Goal: Information Seeking & Learning: Learn about a topic

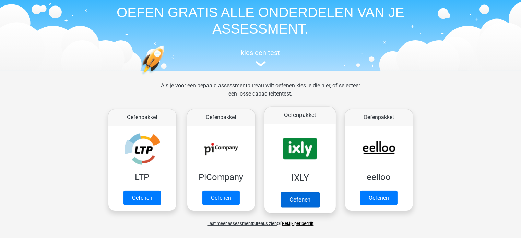
scroll to position [69, 0]
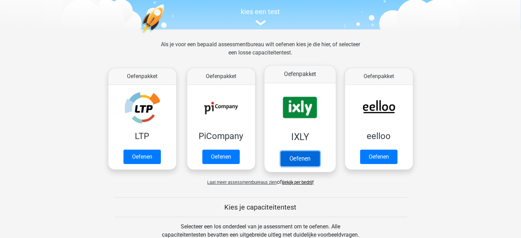
click at [306, 151] on link "Oefenen" at bounding box center [299, 158] width 39 height 15
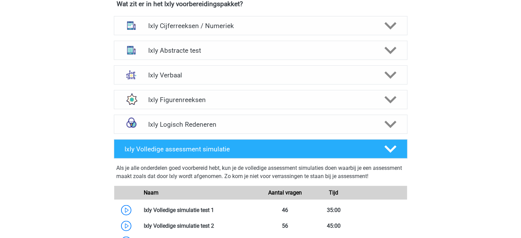
scroll to position [446, 0]
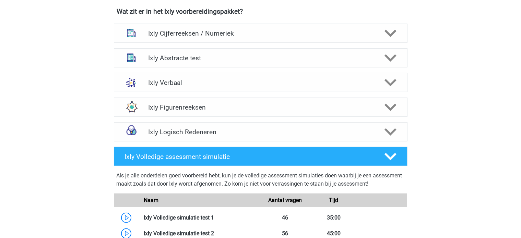
click at [203, 42] on div "Ixly Cijferreeksen / Numeriek Er zijn grofweg zes verschillende soorten patrone…" at bounding box center [260, 33] width 320 height 25
click at [207, 35] on h4 "Ixly Cijferreeksen / Numeriek" at bounding box center [260, 33] width 225 height 8
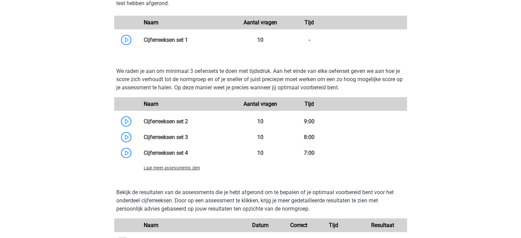
scroll to position [685, 0]
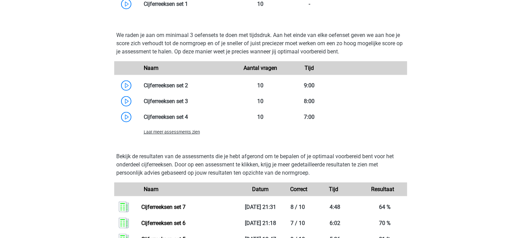
click at [177, 131] on span "Laat meer assessments zien" at bounding box center [172, 132] width 56 height 5
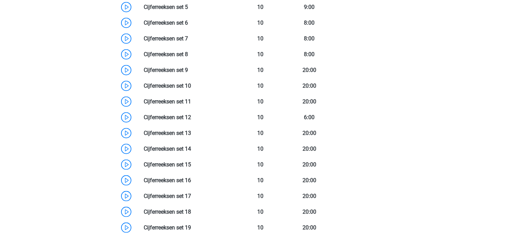
scroll to position [823, 0]
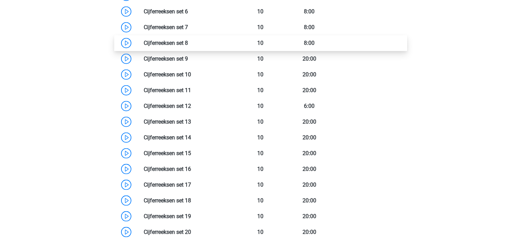
click at [188, 44] on link at bounding box center [188, 43] width 0 height 7
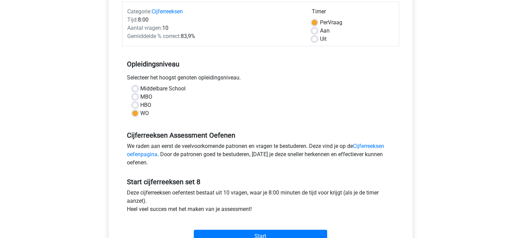
scroll to position [103, 0]
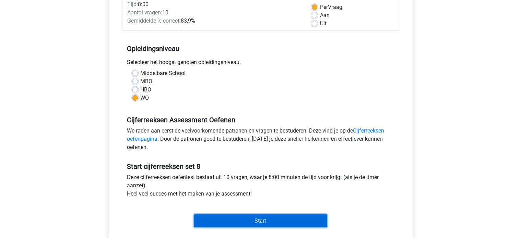
click at [285, 222] on input "Start" at bounding box center [260, 221] width 133 height 13
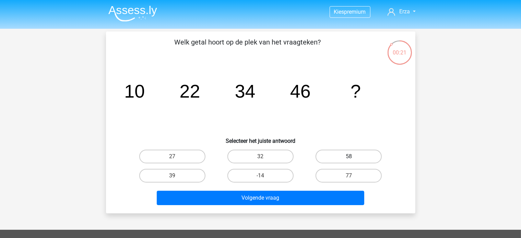
click at [344, 154] on label "58" at bounding box center [348, 157] width 66 height 14
click at [349, 157] on input "58" at bounding box center [351, 159] width 4 height 4
radio input "true"
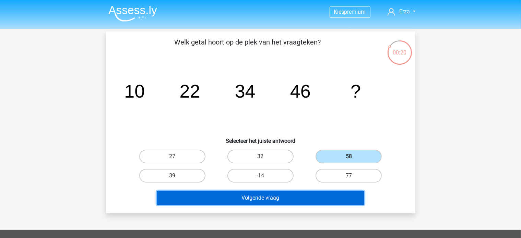
click at [329, 200] on button "Volgende vraag" at bounding box center [260, 198] width 207 height 14
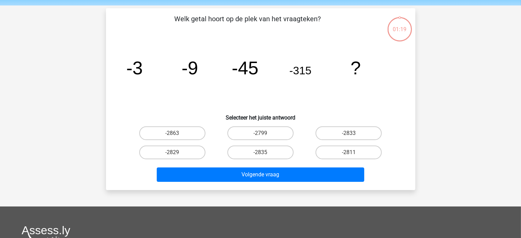
scroll to position [32, 0]
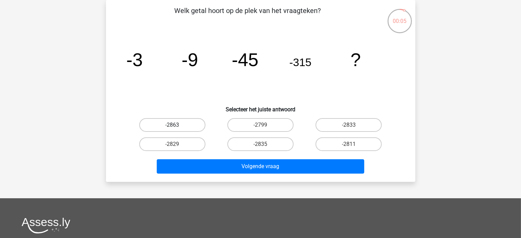
click at [193, 129] on label "-2863" at bounding box center [172, 125] width 66 height 14
click at [177, 129] on input "-2863" at bounding box center [174, 127] width 4 height 4
radio input "true"
click at [338, 145] on label "-2811" at bounding box center [348, 144] width 66 height 14
click at [349, 145] on input "-2811" at bounding box center [351, 146] width 4 height 4
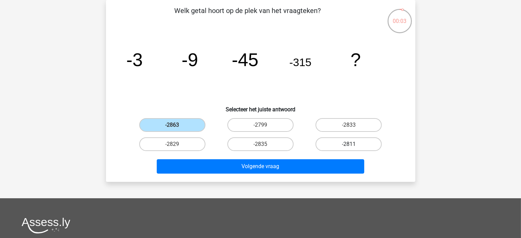
radio input "true"
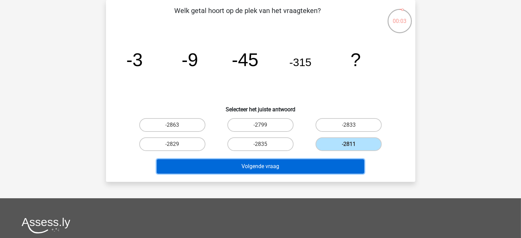
click at [332, 162] on button "Volgende vraag" at bounding box center [260, 166] width 207 height 14
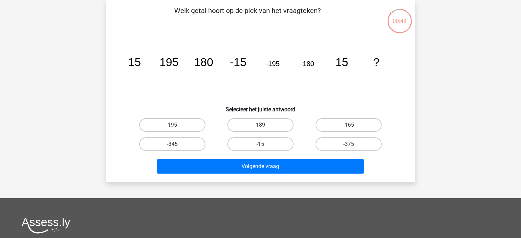
click at [394, 62] on icon "image/svg+xml 15 195 180 -15 -195 -180 15 ?" at bounding box center [260, 66] width 276 height 69
click at [159, 50] on icon "image/svg+xml 15 195 180 -15 -195 -180 15 ?" at bounding box center [260, 66] width 276 height 69
click at [201, 144] on label "-345" at bounding box center [172, 144] width 66 height 14
click at [177, 144] on input "-345" at bounding box center [174, 146] width 4 height 4
radio input "true"
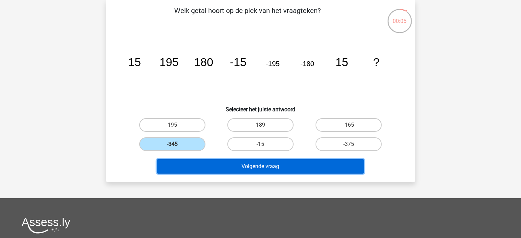
click at [222, 164] on button "Volgende vraag" at bounding box center [260, 166] width 207 height 14
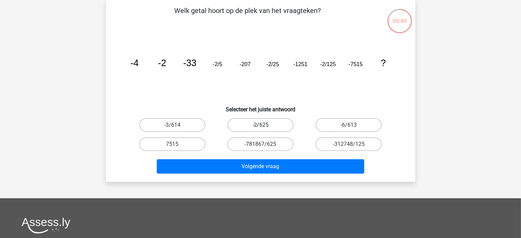
click at [270, 124] on label "-2/625" at bounding box center [260, 125] width 66 height 14
click at [265, 125] on input "-2/625" at bounding box center [262, 127] width 4 height 4
radio input "true"
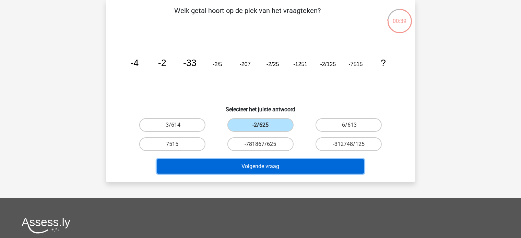
click at [261, 167] on button "Volgende vraag" at bounding box center [260, 166] width 207 height 14
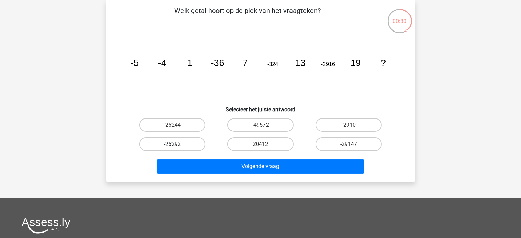
click at [193, 141] on label "-26292" at bounding box center [172, 144] width 66 height 14
click at [177, 144] on input "-26292" at bounding box center [174, 146] width 4 height 4
radio input "true"
click at [193, 130] on label "-26244" at bounding box center [172, 125] width 66 height 14
click at [177, 130] on input "-26244" at bounding box center [174, 127] width 4 height 4
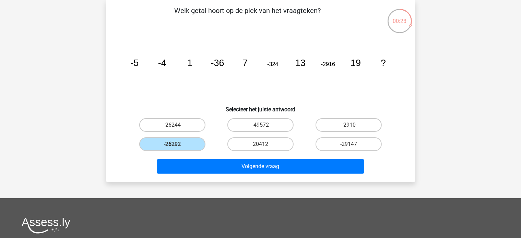
radio input "true"
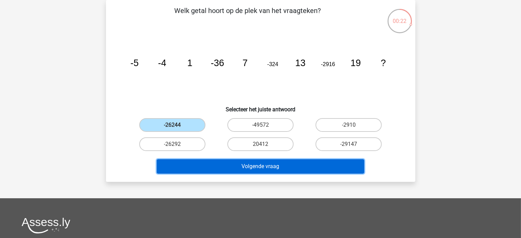
click at [198, 167] on button "Volgende vraag" at bounding box center [260, 166] width 207 height 14
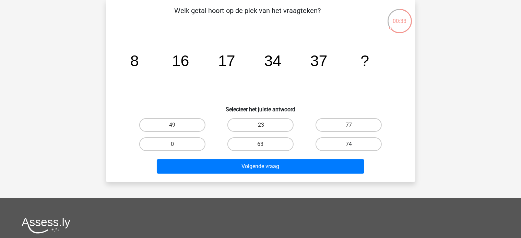
click at [326, 145] on label "74" at bounding box center [348, 144] width 66 height 14
click at [349, 145] on input "74" at bounding box center [351, 146] width 4 height 4
radio input "true"
click at [322, 158] on div "Volgende vraag" at bounding box center [260, 165] width 287 height 23
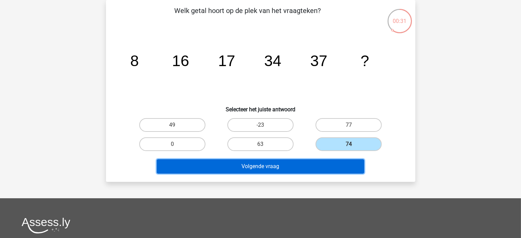
click at [317, 163] on button "Volgende vraag" at bounding box center [260, 166] width 207 height 14
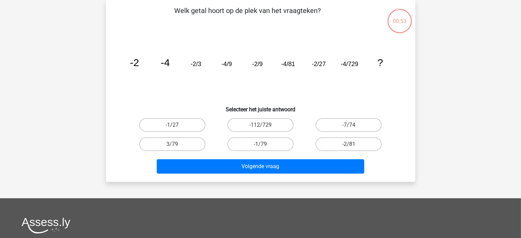
click at [447, 121] on div "Kies premium Erza ezravdsande@gmail.com" at bounding box center [260, 173] width 521 height 411
click at [353, 150] on label "-2/81" at bounding box center [348, 144] width 66 height 14
click at [353, 149] on input "-2/81" at bounding box center [351, 146] width 4 height 4
radio input "true"
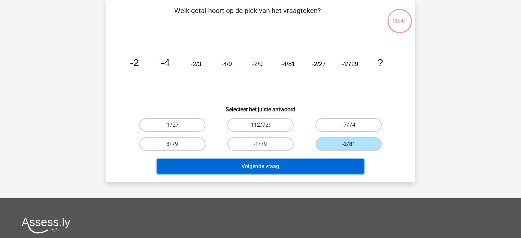
click at [341, 171] on button "Volgende vraag" at bounding box center [260, 166] width 207 height 14
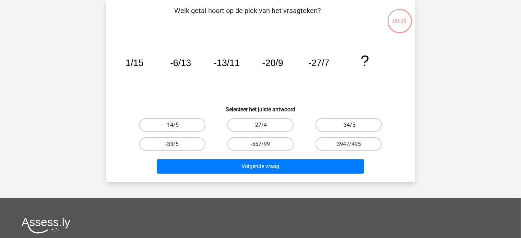
click at [344, 125] on label "-34/5" at bounding box center [348, 125] width 66 height 14
click at [349, 125] on input "-34/5" at bounding box center [351, 127] width 4 height 4
radio input "true"
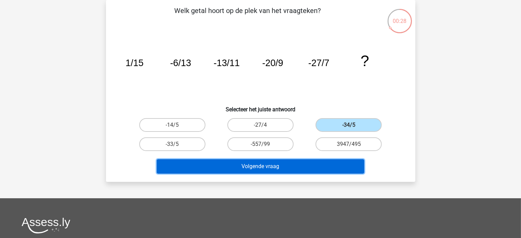
click at [296, 163] on button "Volgende vraag" at bounding box center [260, 166] width 207 height 14
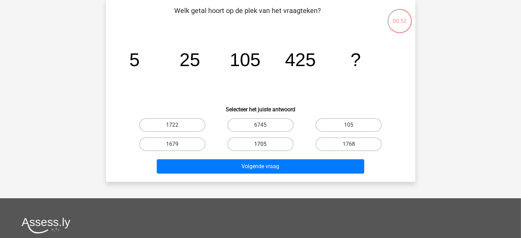
click at [252, 140] on label "1705" at bounding box center [260, 144] width 66 height 14
click at [260, 144] on input "1705" at bounding box center [262, 146] width 4 height 4
radio input "true"
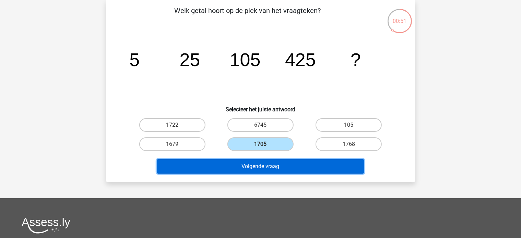
click at [245, 169] on button "Volgende vraag" at bounding box center [260, 166] width 207 height 14
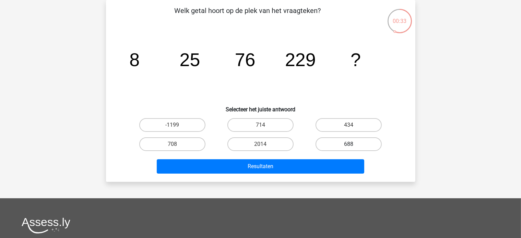
click at [342, 145] on label "688" at bounding box center [348, 144] width 66 height 14
click at [349, 145] on input "688" at bounding box center [351, 146] width 4 height 4
radio input "true"
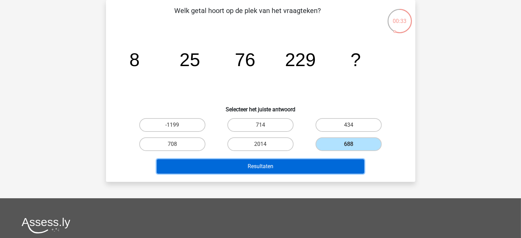
click at [335, 160] on button "Resultaten" at bounding box center [260, 166] width 207 height 14
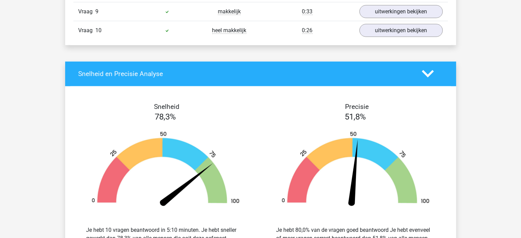
scroll to position [548, 0]
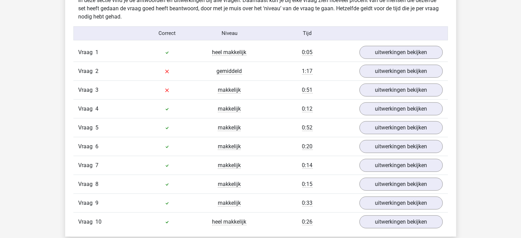
click at [358, 70] on div "uitwerkingen bekijken" at bounding box center [401, 71] width 94 height 13
click at [367, 70] on link "uitwerkingen bekijken" at bounding box center [401, 71] width 96 height 15
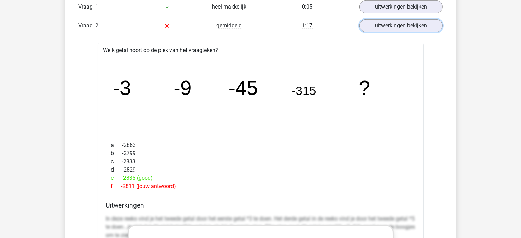
scroll to position [583, 0]
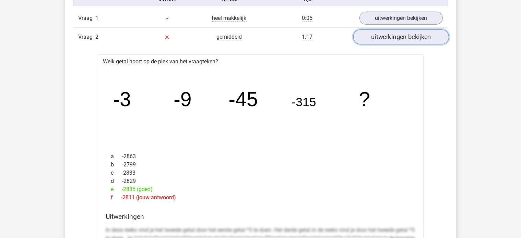
click at [377, 34] on link "uitwerkingen bekijken" at bounding box center [401, 36] width 96 height 15
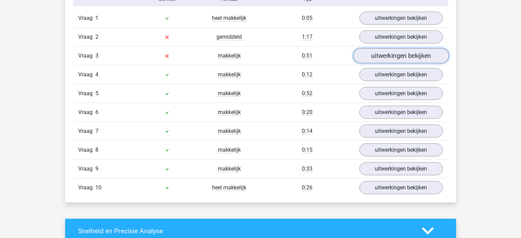
click at [373, 55] on link "uitwerkingen bekijken" at bounding box center [401, 55] width 96 height 15
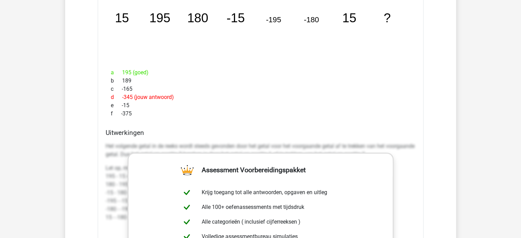
scroll to position [651, 0]
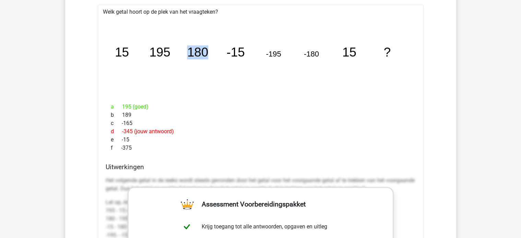
drag, startPoint x: 185, startPoint y: 51, endPoint x: 222, endPoint y: 48, distance: 37.4
click at [222, 48] on icon "image/svg+xml 15 195 180 -15 -195 -180 15 ?" at bounding box center [261, 57] width 304 height 76
drag, startPoint x: 182, startPoint y: 41, endPoint x: 186, endPoint y: 37, distance: 5.8
click at [183, 41] on icon "image/svg+xml 15 195 180 -15 -195 -180 15 ?" at bounding box center [261, 57] width 304 height 76
click at [195, 47] on tspan "180" at bounding box center [197, 53] width 21 height 14
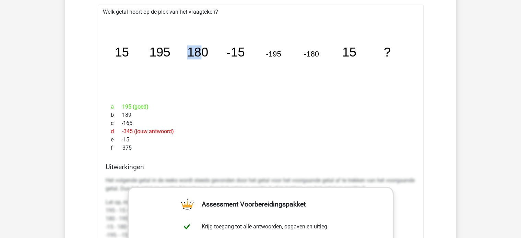
drag, startPoint x: 185, startPoint y: 49, endPoint x: 201, endPoint y: 49, distance: 15.8
click at [201, 49] on icon "image/svg+xml 15 195 180 -15 -195 -180 15 ?" at bounding box center [261, 57] width 304 height 76
click at [174, 53] on icon "image/svg+xml 15 195 180 -15 -195 -180 15 ?" at bounding box center [261, 57] width 304 height 76
drag, startPoint x: 187, startPoint y: 48, endPoint x: 216, endPoint y: 51, distance: 29.0
click at [216, 51] on icon "image/svg+xml 15 195 180 -15 -195 -180 15 ?" at bounding box center [261, 57] width 304 height 76
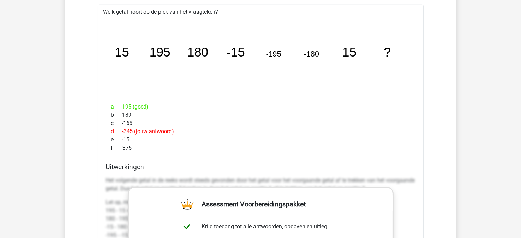
click at [114, 48] on icon "image/svg+xml 15 195 180 -15 -195 -180 15 ?" at bounding box center [261, 57] width 304 height 76
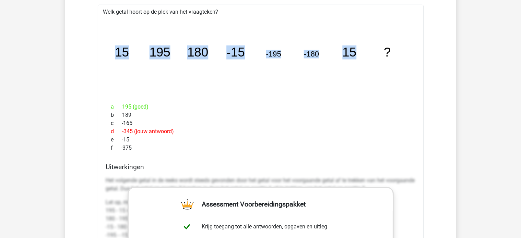
drag, startPoint x: 114, startPoint y: 48, endPoint x: 373, endPoint y: 44, distance: 258.8
click at [373, 44] on icon "image/svg+xml 15 195 180 -15 -195 -180 15 ?" at bounding box center [261, 57] width 304 height 76
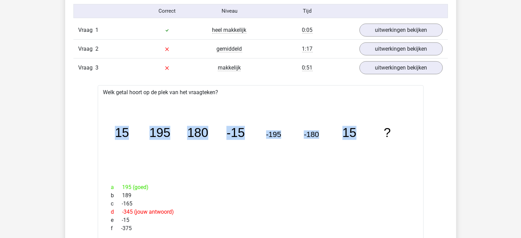
scroll to position [583, 0]
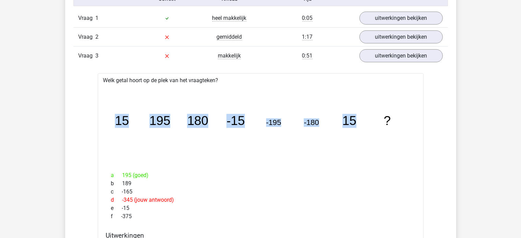
copy g "15 195 180 -15 -195 -180 15"
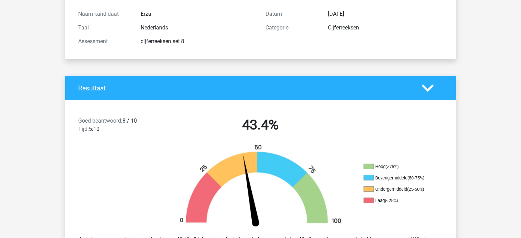
scroll to position [0, 0]
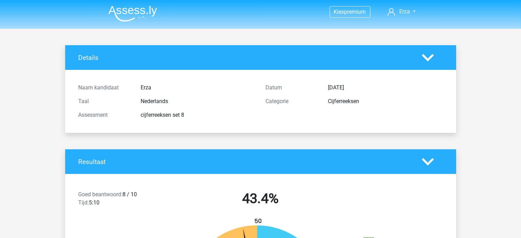
click at [137, 10] on img at bounding box center [132, 13] width 49 height 16
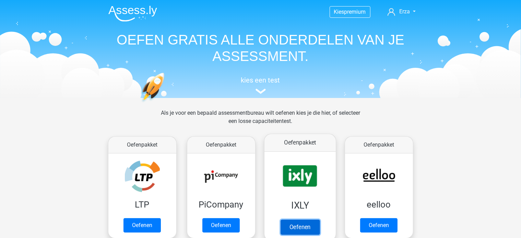
click at [298, 220] on link "Oefenen" at bounding box center [299, 227] width 39 height 15
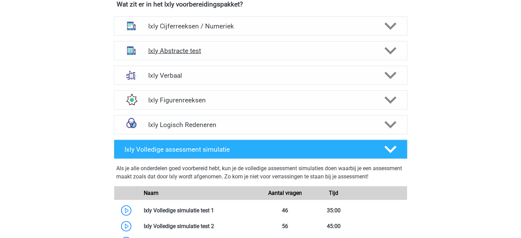
scroll to position [446, 0]
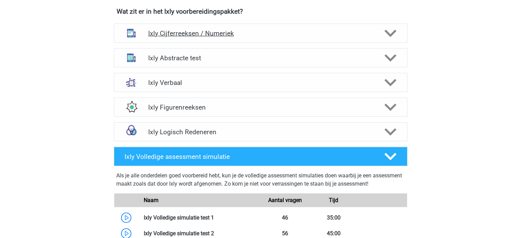
click at [200, 35] on h4 "Ixly Cijferreeksen / Numeriek" at bounding box center [260, 33] width 225 height 8
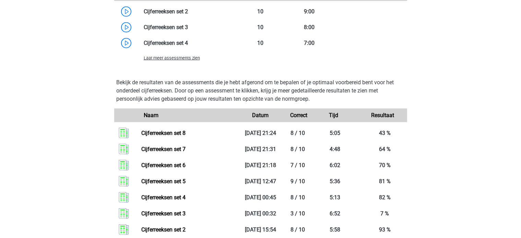
scroll to position [720, 0]
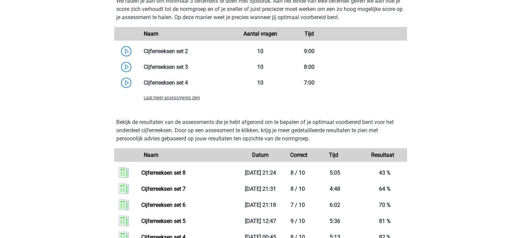
click at [168, 100] on div "Laat meer assessments zien" at bounding box center [187, 98] width 98 height 8
click at [168, 99] on span "Laat meer assessments zien" at bounding box center [172, 97] width 56 height 5
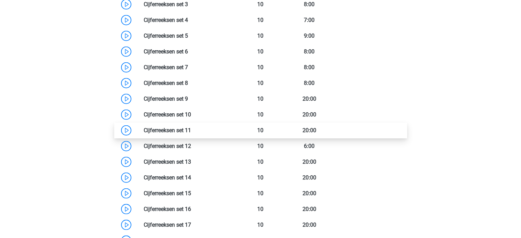
scroll to position [788, 0]
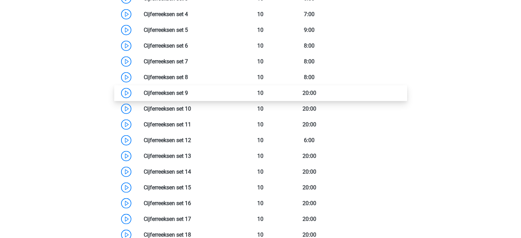
click at [188, 90] on link at bounding box center [188, 93] width 0 height 7
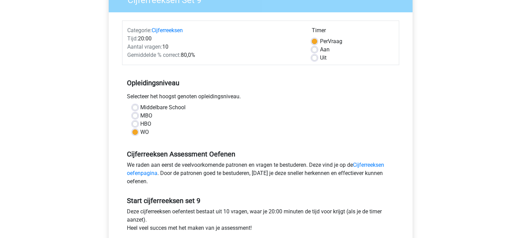
scroll to position [171, 0]
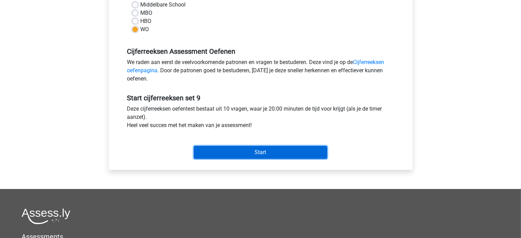
click at [246, 152] on input "Start" at bounding box center [260, 152] width 133 height 13
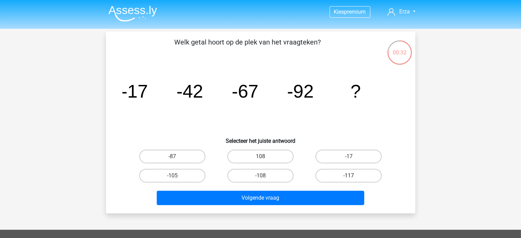
click at [334, 174] on label "-117" at bounding box center [348, 176] width 66 height 14
click at [349, 176] on input "-117" at bounding box center [351, 178] width 4 height 4
radio input "true"
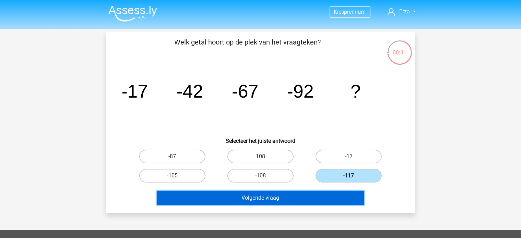
click at [322, 195] on button "Volgende vraag" at bounding box center [260, 198] width 207 height 14
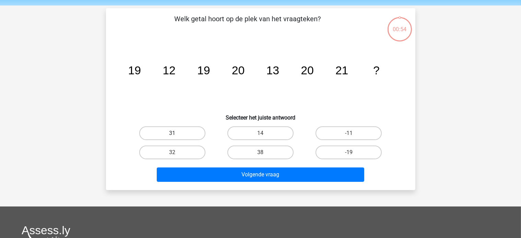
scroll to position [32, 0]
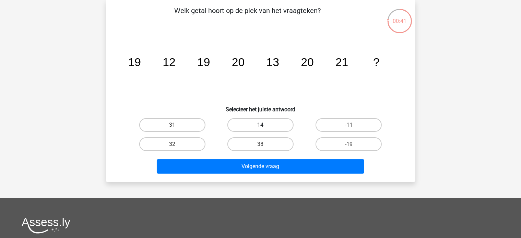
click at [276, 128] on label "14" at bounding box center [260, 125] width 66 height 14
click at [265, 128] on input "14" at bounding box center [262, 127] width 4 height 4
radio input "true"
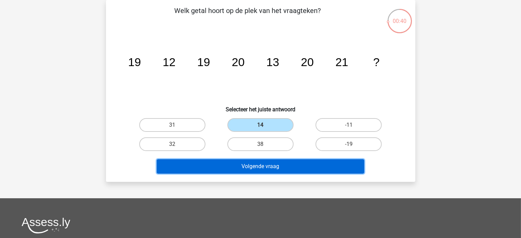
click at [270, 165] on button "Volgende vraag" at bounding box center [260, 166] width 207 height 14
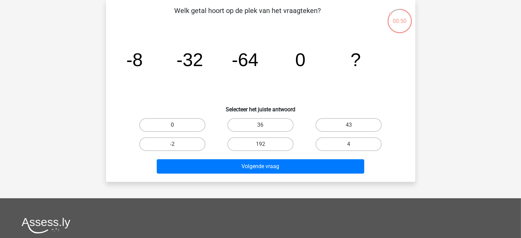
click at [162, 122] on label "0" at bounding box center [172, 125] width 66 height 14
click at [172, 125] on input "0" at bounding box center [174, 127] width 4 height 4
radio input "true"
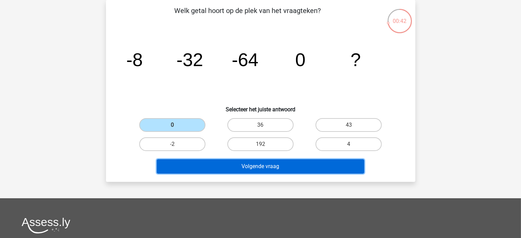
click at [196, 171] on button "Volgende vraag" at bounding box center [260, 166] width 207 height 14
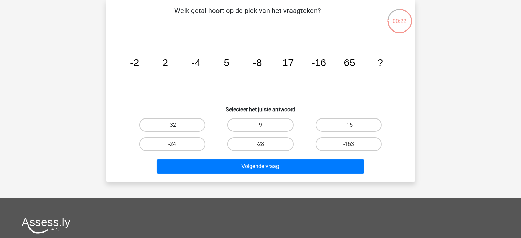
click at [188, 121] on label "-32" at bounding box center [172, 125] width 66 height 14
click at [177, 125] on input "-32" at bounding box center [174, 127] width 4 height 4
radio input "true"
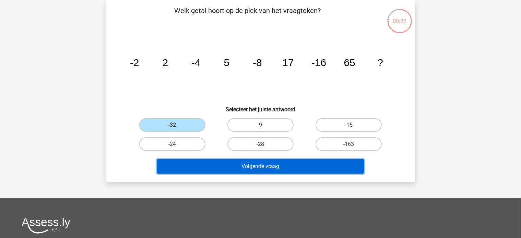
click at [181, 166] on button "Volgende vraag" at bounding box center [260, 166] width 207 height 14
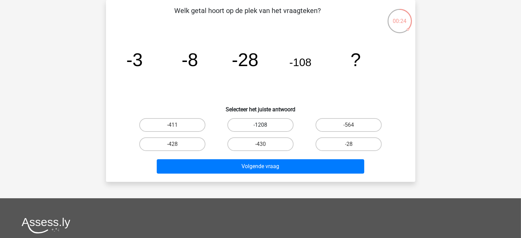
click at [257, 121] on label "-1208" at bounding box center [260, 125] width 66 height 14
click at [260, 125] on input "-1208" at bounding box center [262, 127] width 4 height 4
radio input "true"
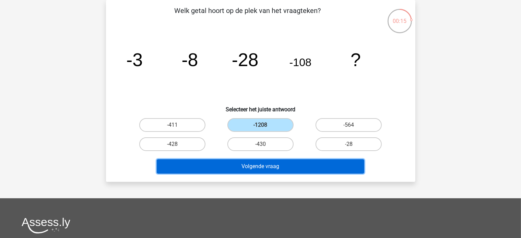
click at [249, 161] on button "Volgende vraag" at bounding box center [260, 166] width 207 height 14
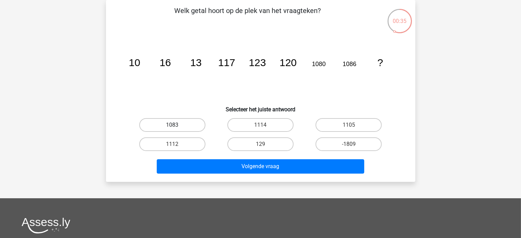
click at [193, 125] on label "1083" at bounding box center [172, 125] width 66 height 14
click at [177, 125] on input "1083" at bounding box center [174, 127] width 4 height 4
radio input "true"
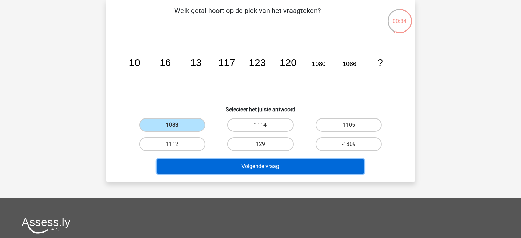
click at [196, 171] on button "Volgende vraag" at bounding box center [260, 166] width 207 height 14
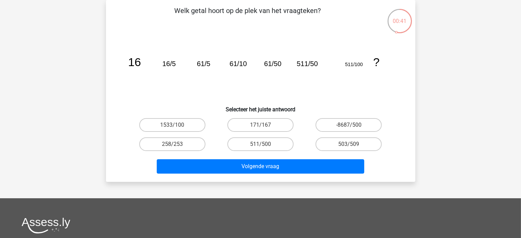
click at [296, 148] on div "511/500" at bounding box center [260, 144] width 83 height 14
click at [288, 146] on label "511/500" at bounding box center [260, 144] width 66 height 14
click at [265, 146] on input "511/500" at bounding box center [262, 146] width 4 height 4
radio input "true"
click at [285, 156] on div "Volgende vraag" at bounding box center [260, 165] width 287 height 23
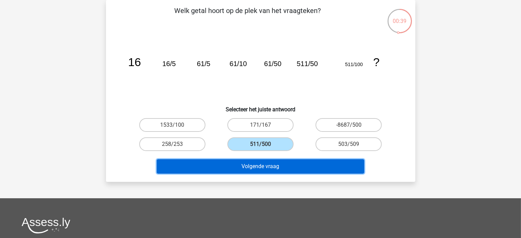
click at [281, 168] on button "Volgende vraag" at bounding box center [260, 166] width 207 height 14
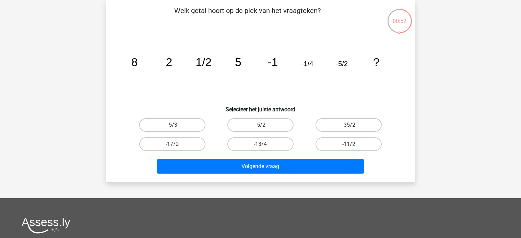
click at [302, 125] on div "-5/2" at bounding box center [260, 125] width 88 height 19
click at [253, 143] on label "-13/4" at bounding box center [260, 144] width 66 height 14
click at [260, 144] on input "-13/4" at bounding box center [262, 146] width 4 height 4
radio input "true"
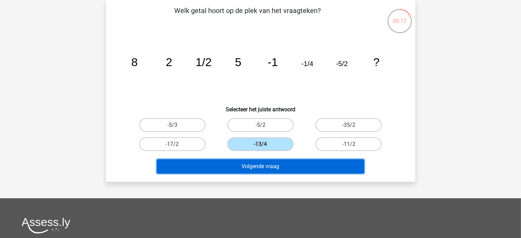
click at [254, 163] on button "Volgende vraag" at bounding box center [260, 166] width 207 height 14
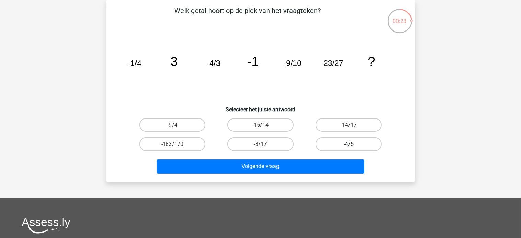
click at [338, 148] on label "-4/5" at bounding box center [348, 144] width 66 height 14
click at [349, 148] on input "-4/5" at bounding box center [351, 146] width 4 height 4
radio input "true"
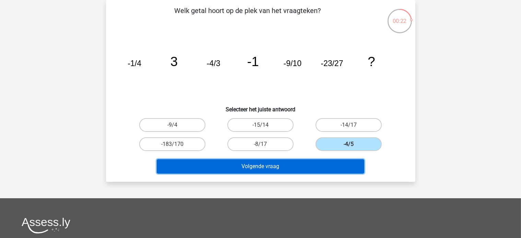
click at [332, 162] on button "Volgende vraag" at bounding box center [260, 166] width 207 height 14
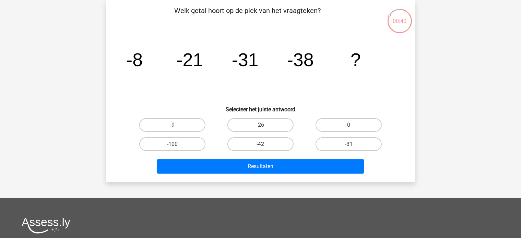
click at [281, 144] on label "-42" at bounding box center [260, 144] width 66 height 14
click at [265, 144] on input "-42" at bounding box center [262, 146] width 4 height 4
radio input "true"
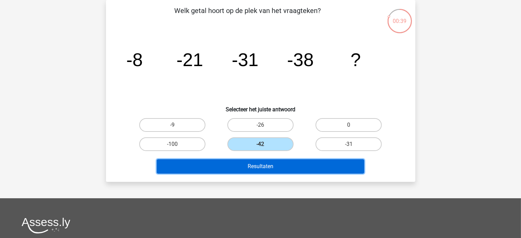
click at [276, 163] on button "Resultaten" at bounding box center [260, 166] width 207 height 14
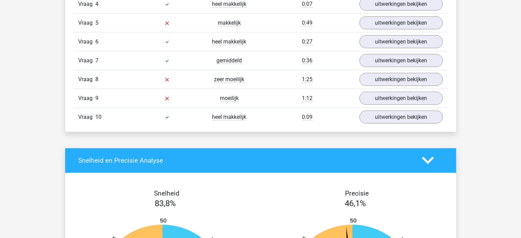
scroll to position [583, 0]
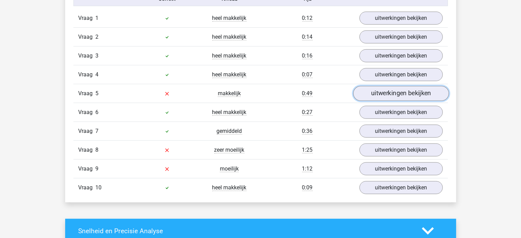
click at [383, 92] on link "uitwerkingen bekijken" at bounding box center [401, 93] width 96 height 15
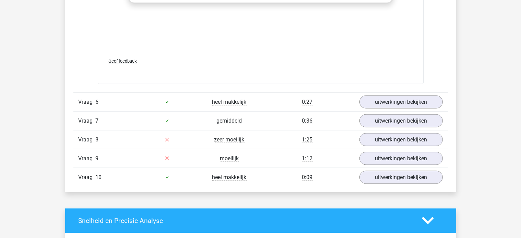
scroll to position [1028, 0]
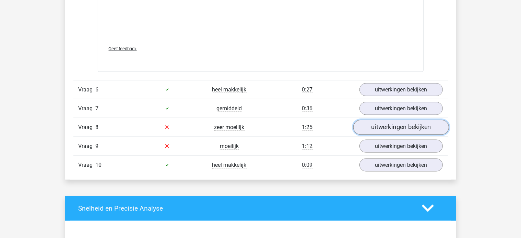
click at [396, 129] on link "uitwerkingen bekijken" at bounding box center [401, 127] width 96 height 15
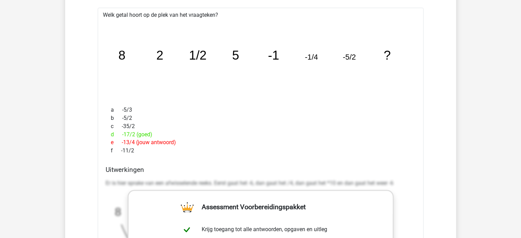
scroll to position [1131, 0]
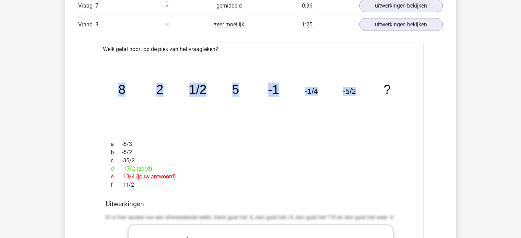
drag, startPoint x: 121, startPoint y: 81, endPoint x: 367, endPoint y: 93, distance: 246.4
click at [367, 93] on icon "image/svg+xml 8 2 1/2 5 -1 -1/4 -5/2 ?" at bounding box center [261, 94] width 304 height 76
copy g "8 2 1/2 5 -1 -1/4 -5/2"
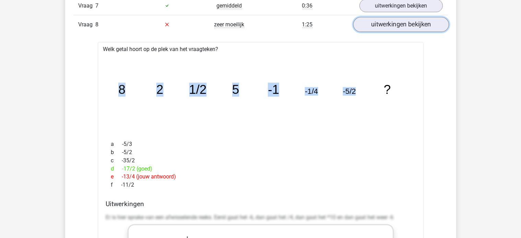
click at [388, 23] on link "uitwerkingen bekijken" at bounding box center [401, 24] width 96 height 15
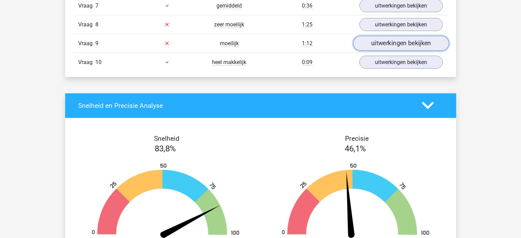
click at [370, 36] on link "uitwerkingen bekijken" at bounding box center [401, 43] width 96 height 15
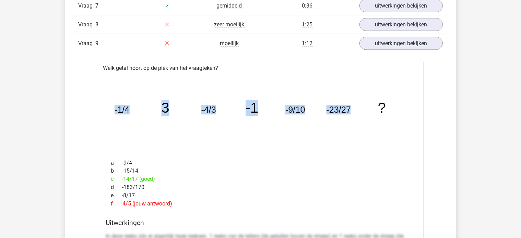
drag, startPoint x: 114, startPoint y: 107, endPoint x: 354, endPoint y: 111, distance: 240.0
click at [354, 111] on icon "image/svg+xml -1/4 3 -4/3 -1 -9/10 -23/27 ?" at bounding box center [261, 113] width 304 height 76
copy g "-1/4 3 -4/3 -1 -9/10 -23/27"
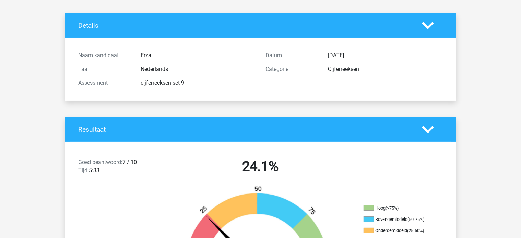
scroll to position [0, 0]
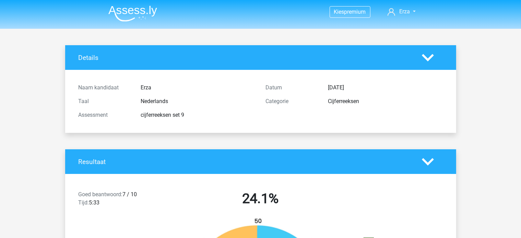
click at [136, 15] on img at bounding box center [132, 13] width 49 height 16
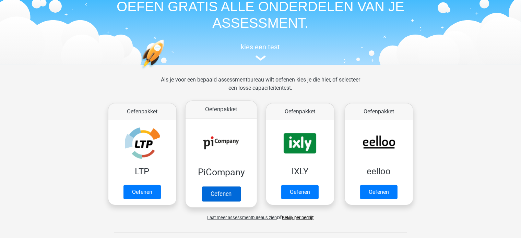
scroll to position [137, 0]
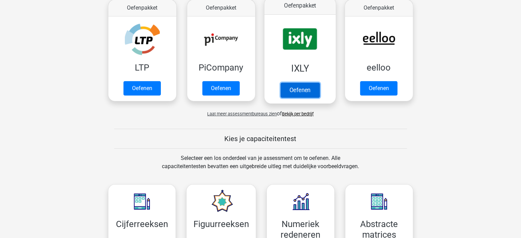
click at [280, 83] on link "Oefenen" at bounding box center [299, 90] width 39 height 15
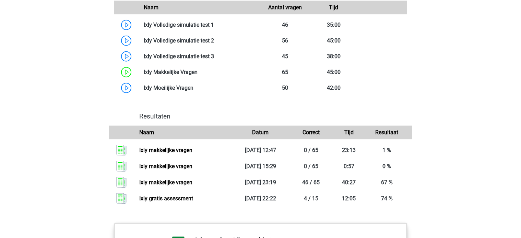
scroll to position [685, 0]
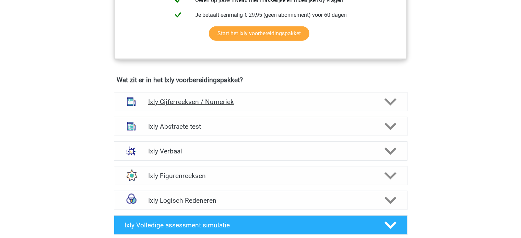
click at [193, 103] on h4 "Ixly Cijferreeksen / Numeriek" at bounding box center [260, 102] width 225 height 8
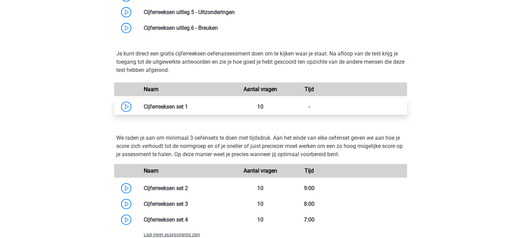
scroll to position [651, 0]
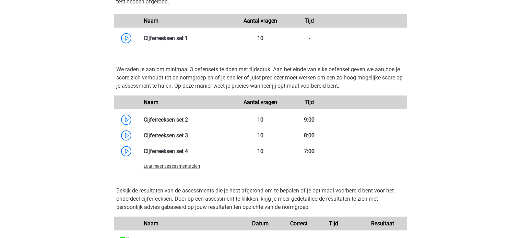
click at [181, 160] on div "Laat meer assessments zien" at bounding box center [260, 166] width 293 height 14
click at [181, 162] on div "Laat meer assessments zien" at bounding box center [187, 166] width 98 height 8
click at [180, 166] on span "Laat meer assessments zien" at bounding box center [172, 166] width 56 height 5
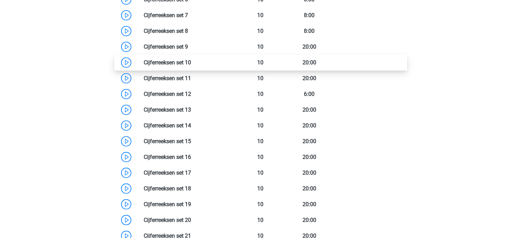
scroll to position [788, 0]
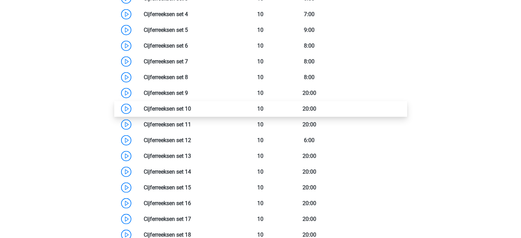
click at [191, 106] on link at bounding box center [191, 109] width 0 height 7
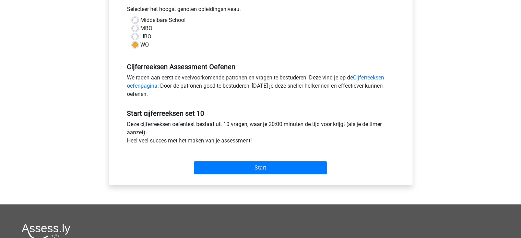
scroll to position [240, 0]
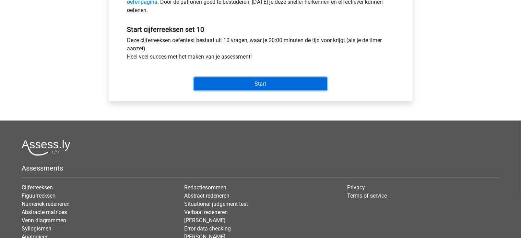
click at [243, 85] on input "Start" at bounding box center [260, 83] width 133 height 13
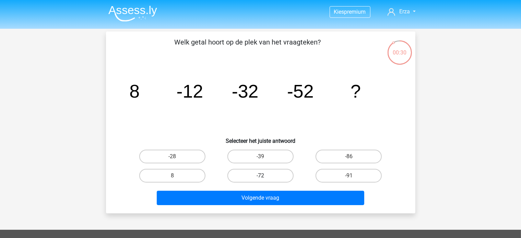
drag, startPoint x: 260, startPoint y: 169, endPoint x: 260, endPoint y: 176, distance: 6.5
click at [260, 170] on label "-72" at bounding box center [260, 176] width 66 height 14
click at [260, 176] on input "-72" at bounding box center [262, 178] width 4 height 4
radio input "true"
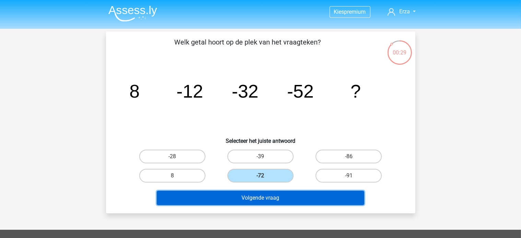
click at [257, 195] on button "Volgende vraag" at bounding box center [260, 198] width 207 height 14
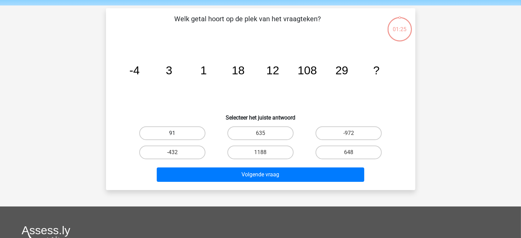
scroll to position [32, 0]
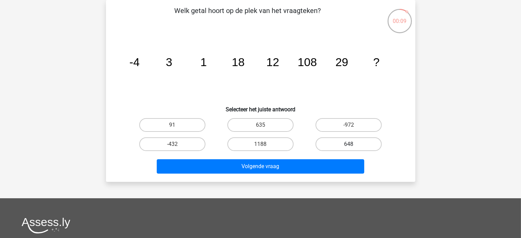
click at [317, 143] on label "648" at bounding box center [348, 144] width 66 height 14
click at [349, 144] on input "648" at bounding box center [351, 146] width 4 height 4
radio input "true"
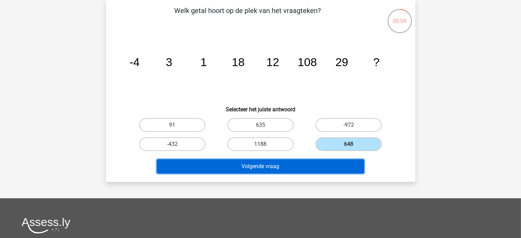
click at [311, 169] on button "Volgende vraag" at bounding box center [260, 166] width 207 height 14
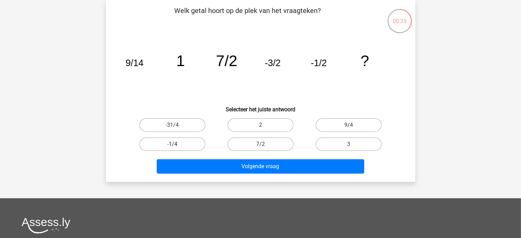
drag, startPoint x: 196, startPoint y: 144, endPoint x: 195, endPoint y: 149, distance: 5.2
click at [196, 144] on label "-1/4" at bounding box center [172, 144] width 66 height 14
click at [177, 144] on input "-1/4" at bounding box center [174, 146] width 4 height 4
radio input "true"
click at [337, 123] on label "9/4" at bounding box center [348, 125] width 66 height 14
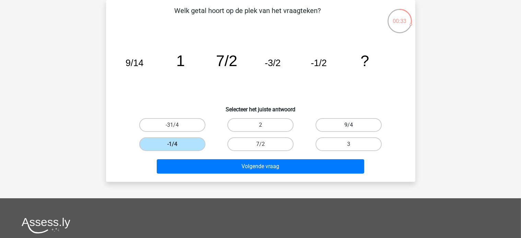
click at [349, 125] on input "9/4" at bounding box center [351, 127] width 4 height 4
radio input "true"
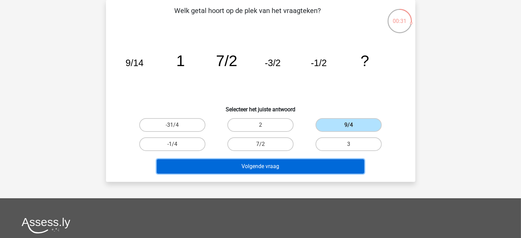
click at [259, 169] on button "Volgende vraag" at bounding box center [260, 166] width 207 height 14
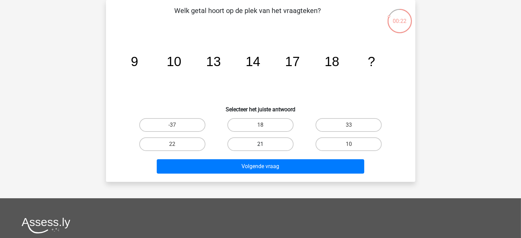
click at [281, 138] on label "21" at bounding box center [260, 144] width 66 height 14
click at [265, 144] on input "21" at bounding box center [262, 146] width 4 height 4
radio input "true"
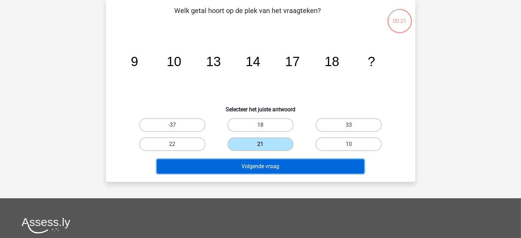
click at [280, 160] on button "Volgende vraag" at bounding box center [260, 166] width 207 height 14
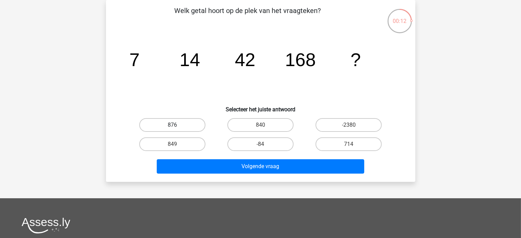
click at [195, 125] on label "876" at bounding box center [172, 125] width 66 height 14
click at [177, 125] on input "876" at bounding box center [174, 127] width 4 height 4
radio input "true"
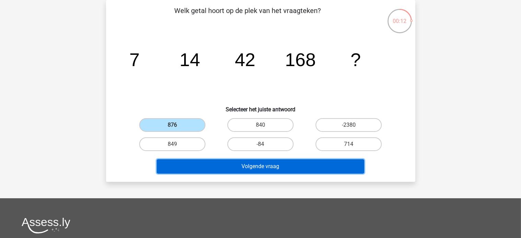
click at [200, 168] on button "Volgende vraag" at bounding box center [260, 166] width 207 height 14
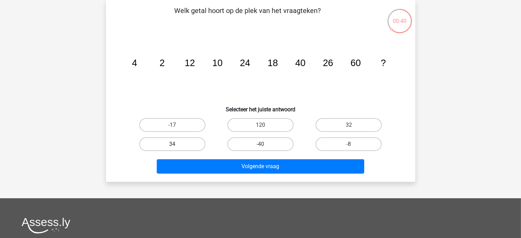
click at [171, 145] on label "34" at bounding box center [172, 144] width 66 height 14
click at [172, 145] on input "34" at bounding box center [174, 146] width 4 height 4
radio input "true"
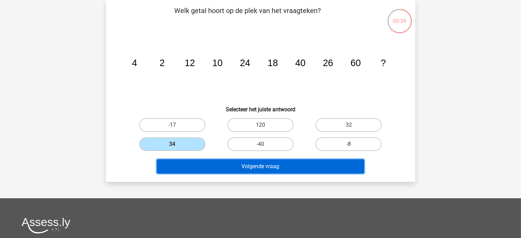
click at [173, 163] on button "Volgende vraag" at bounding box center [260, 166] width 207 height 14
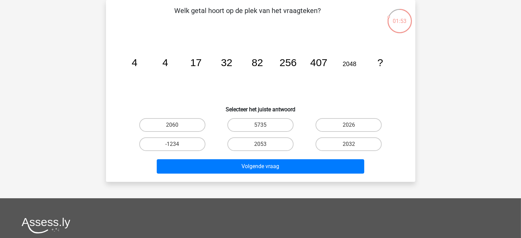
click at [252, 70] on icon "image/svg+xml 4 4 17 32 82 256 407 2048 ?" at bounding box center [260, 66] width 276 height 69
click at [341, 145] on label "2032" at bounding box center [348, 144] width 66 height 14
click at [349, 145] on input "2032" at bounding box center [351, 146] width 4 height 4
radio input "true"
click at [277, 141] on label "2053" at bounding box center [260, 144] width 66 height 14
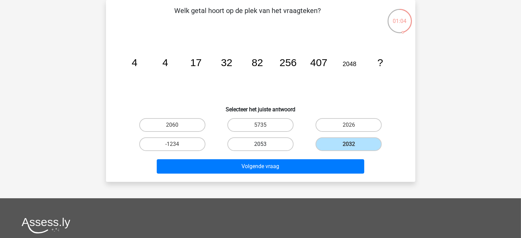
click at [265, 144] on input "2053" at bounding box center [262, 146] width 4 height 4
radio input "true"
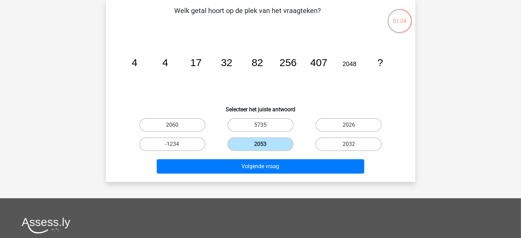
click at [278, 141] on label "2053" at bounding box center [260, 144] width 66 height 14
click at [265, 144] on input "2053" at bounding box center [262, 146] width 4 height 4
click at [346, 147] on label "2032" at bounding box center [348, 144] width 66 height 14
click at [349, 147] on input "2032" at bounding box center [351, 146] width 4 height 4
radio input "true"
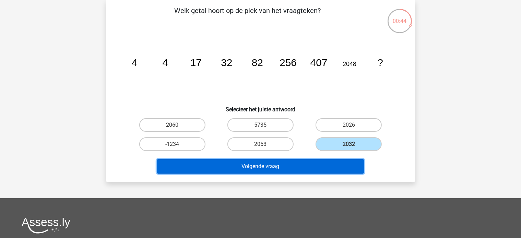
click at [338, 163] on button "Volgende vraag" at bounding box center [260, 166] width 207 height 14
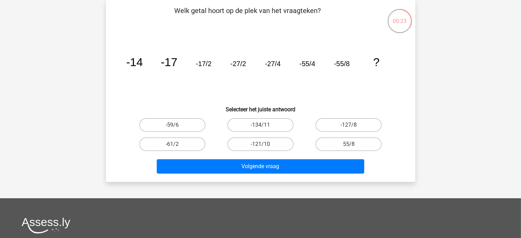
click at [362, 133] on div "-127/8" at bounding box center [348, 125] width 88 height 19
click at [362, 129] on label "-127/8" at bounding box center [348, 125] width 66 height 14
click at [353, 129] on input "-127/8" at bounding box center [351, 127] width 4 height 4
radio input "true"
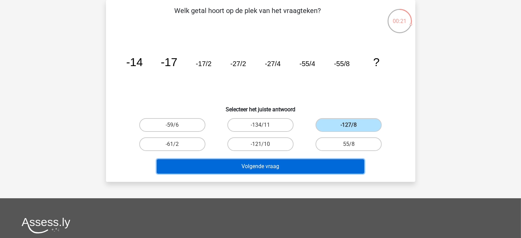
click at [324, 159] on button "Volgende vraag" at bounding box center [260, 166] width 207 height 14
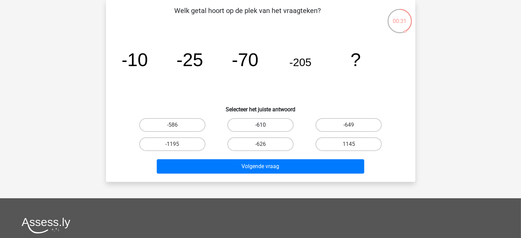
click at [264, 123] on label "-610" at bounding box center [260, 125] width 66 height 14
click at [264, 125] on input "-610" at bounding box center [262, 127] width 4 height 4
radio input "true"
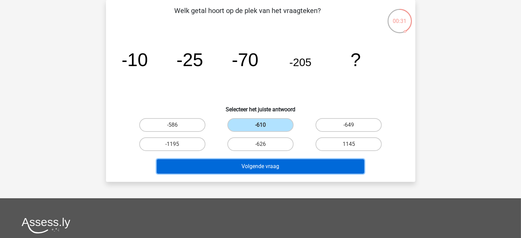
click at [247, 166] on button "Volgende vraag" at bounding box center [260, 166] width 207 height 14
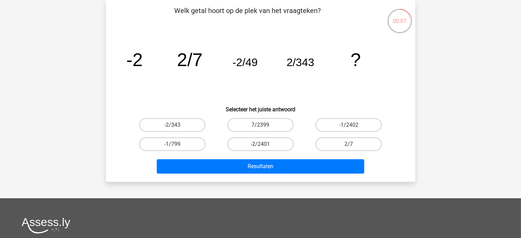
click at [264, 145] on input "-2/2401" at bounding box center [262, 146] width 4 height 4
radio input "true"
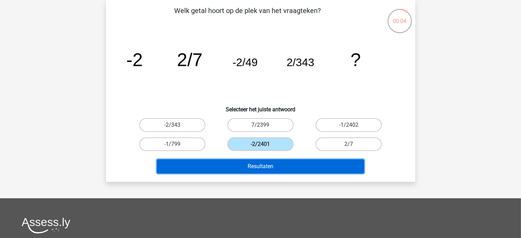
click at [263, 166] on button "Resultaten" at bounding box center [260, 166] width 207 height 14
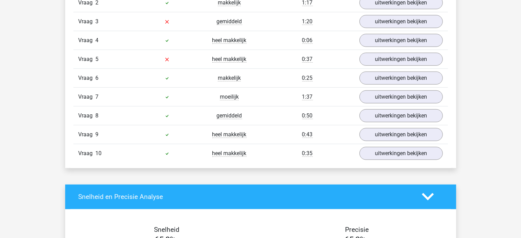
scroll to position [583, 0]
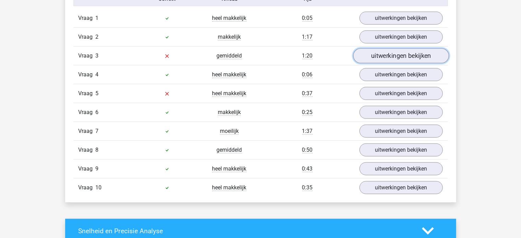
click at [388, 60] on link "uitwerkingen bekijken" at bounding box center [401, 55] width 96 height 15
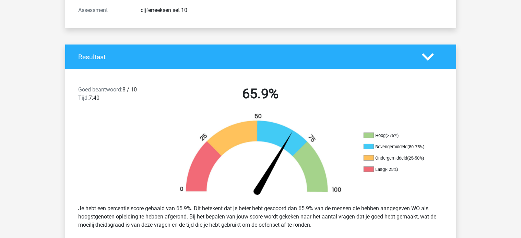
scroll to position [0, 0]
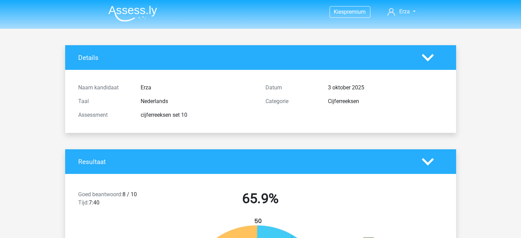
click at [138, 20] on img at bounding box center [132, 13] width 49 height 16
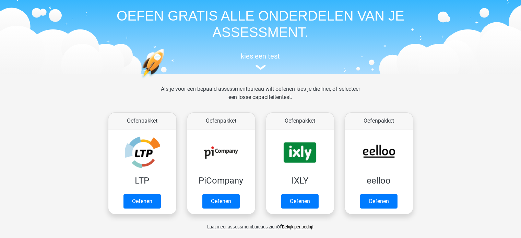
scroll to position [69, 0]
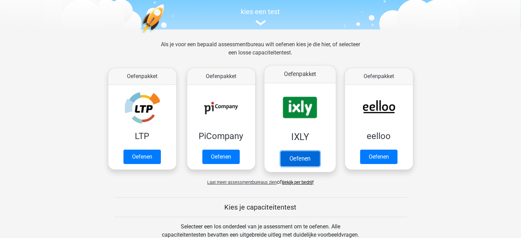
click at [282, 151] on link "Oefenen" at bounding box center [299, 158] width 39 height 15
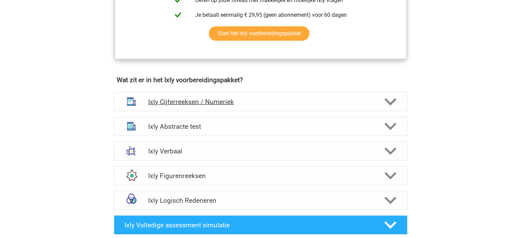
click at [179, 98] on h4 "Ixly Cijferreeksen / Numeriek" at bounding box center [260, 102] width 225 height 8
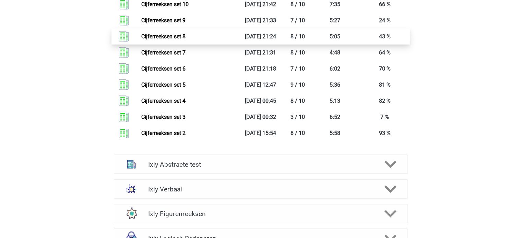
scroll to position [823, 0]
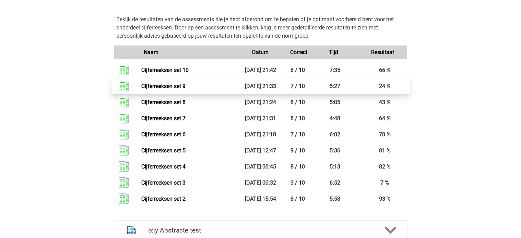
click at [176, 83] on link "Cijferreeksen set 9" at bounding box center [163, 86] width 44 height 7
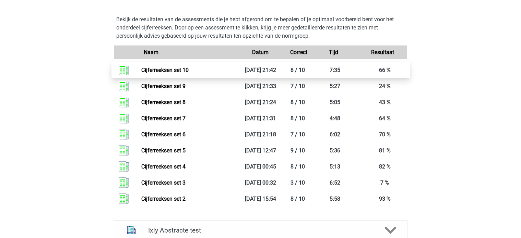
click at [168, 71] on link "Cijferreeksen set 10" at bounding box center [164, 70] width 47 height 7
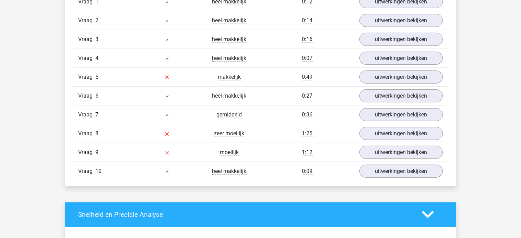
scroll to position [651, 0]
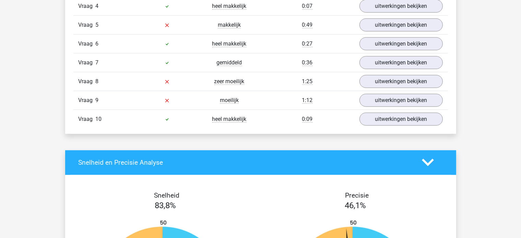
click at [358, 80] on div "uitwerkingen bekijken" at bounding box center [401, 81] width 94 height 13
click at [370, 84] on link "uitwerkingen bekijken" at bounding box center [401, 81] width 96 height 15
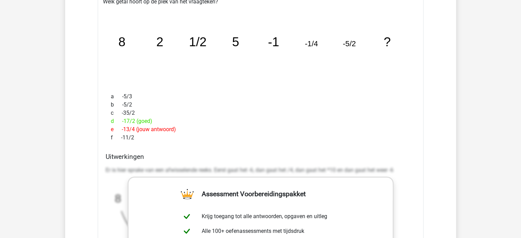
scroll to position [720, 0]
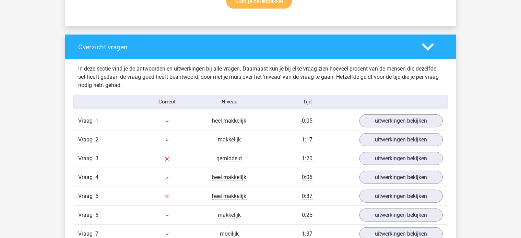
scroll to position [583, 0]
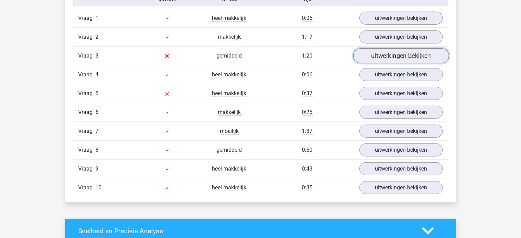
click at [400, 55] on link "uitwerkingen bekijken" at bounding box center [401, 55] width 96 height 15
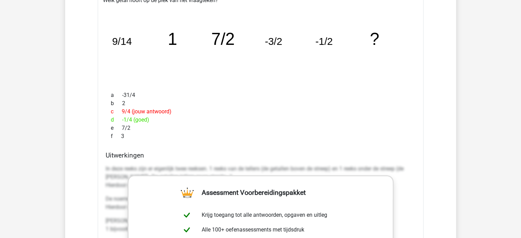
scroll to position [651, 0]
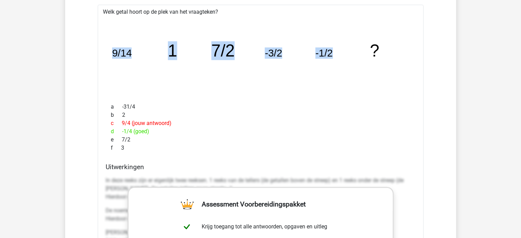
drag, startPoint x: 111, startPoint y: 50, endPoint x: 349, endPoint y: 55, distance: 237.6
click at [349, 55] on icon "image/svg+xml 9/14 1 7/2 -3/2 -1/2 ?" at bounding box center [261, 57] width 304 height 76
copy g "9/14 1 7/2 -3/2 -1/2"
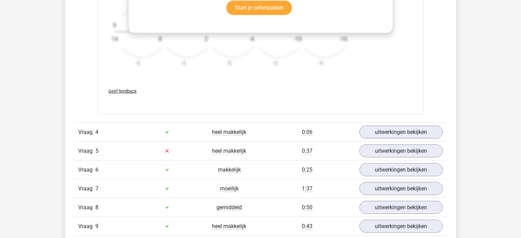
scroll to position [960, 0]
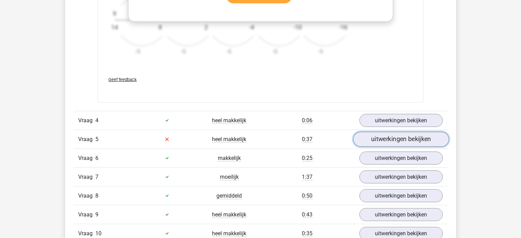
click at [363, 134] on link "uitwerkingen bekijken" at bounding box center [401, 139] width 96 height 15
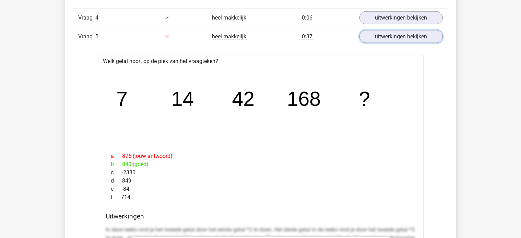
scroll to position [1097, 0]
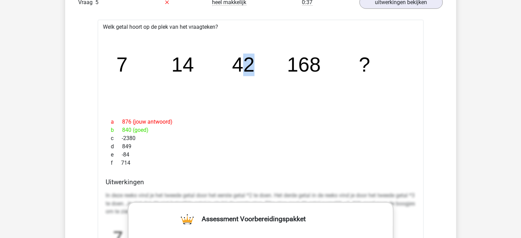
drag, startPoint x: 238, startPoint y: 61, endPoint x: 266, endPoint y: 61, distance: 27.8
click at [270, 63] on icon "image/svg+xml 7 14 42 168 ?" at bounding box center [261, 72] width 304 height 76
click at [193, 59] on icon "image/svg+xml 7 14 42 168 ?" at bounding box center [261, 72] width 304 height 76
drag, startPoint x: 173, startPoint y: 60, endPoint x: 193, endPoint y: 61, distance: 19.3
click at [193, 61] on icon "image/svg+xml 7 14 42 168 ?" at bounding box center [261, 72] width 304 height 76
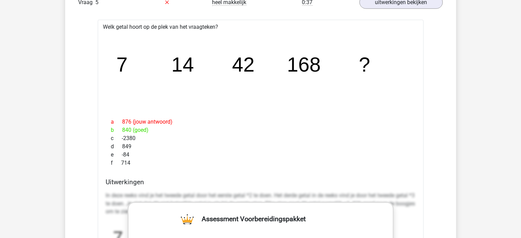
click at [98, 54] on div "Welk getal hoort op de plek van het vraagteken? image/svg+xml 7 14 42 168 ? a 8…" at bounding box center [261, 223] width 326 height 407
drag, startPoint x: 105, startPoint y: 57, endPoint x: 145, endPoint y: 62, distance: 40.4
click at [143, 62] on div "image/svg+xml 7 14 42 168 ?" at bounding box center [260, 72] width 315 height 82
drag, startPoint x: 189, startPoint y: 61, endPoint x: 185, endPoint y: 59, distance: 4.0
click at [185, 59] on tspan "14" at bounding box center [182, 64] width 23 height 23
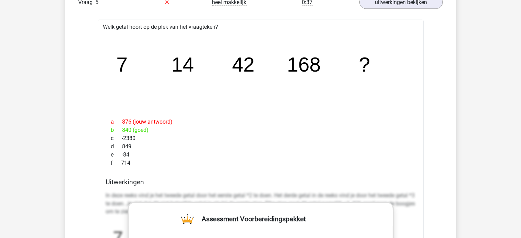
drag, startPoint x: 257, startPoint y: 64, endPoint x: 246, endPoint y: 60, distance: 11.3
click at [255, 63] on icon "image/svg+xml 7 14 42 168 ?" at bounding box center [261, 72] width 304 height 76
drag, startPoint x: 246, startPoint y: 61, endPoint x: 264, endPoint y: 65, distance: 17.9
click at [256, 64] on icon "image/svg+xml 7 14 42 168 ?" at bounding box center [261, 72] width 304 height 76
click at [289, 70] on tspan "168" at bounding box center [304, 64] width 34 height 23
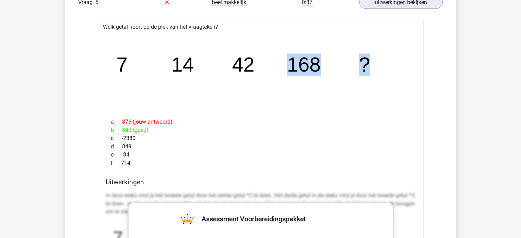
drag, startPoint x: 284, startPoint y: 60, endPoint x: 377, endPoint y: 68, distance: 93.2
click at [377, 68] on icon "image/svg+xml 7 14 42 168 ?" at bounding box center [261, 72] width 304 height 76
click at [296, 60] on tspan "168" at bounding box center [304, 64] width 34 height 23
drag, startPoint x: 283, startPoint y: 65, endPoint x: 324, endPoint y: 69, distance: 40.3
click at [324, 69] on icon "image/svg+xml 7 14 42 168 ?" at bounding box center [261, 72] width 304 height 76
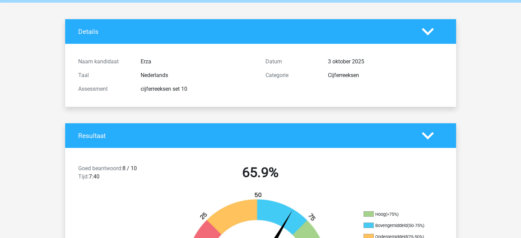
scroll to position [0, 0]
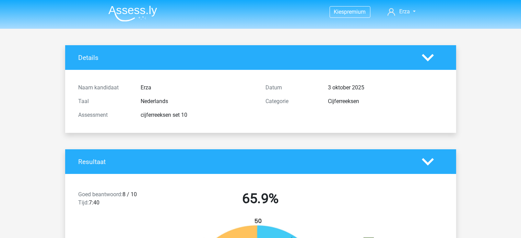
click at [149, 7] on img at bounding box center [132, 13] width 49 height 16
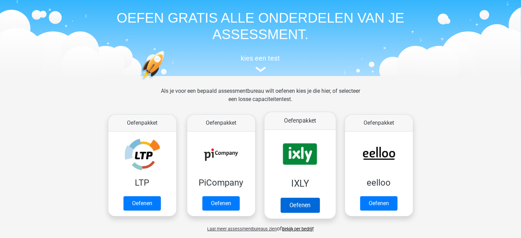
scroll to position [34, 0]
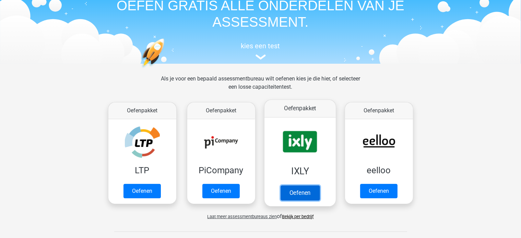
click at [319, 185] on link "Oefenen" at bounding box center [299, 192] width 39 height 15
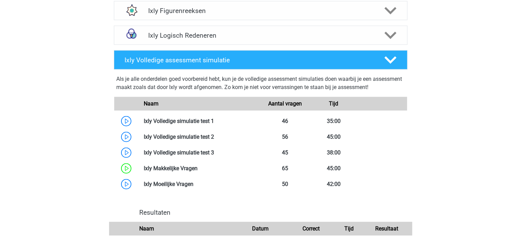
scroll to position [446, 0]
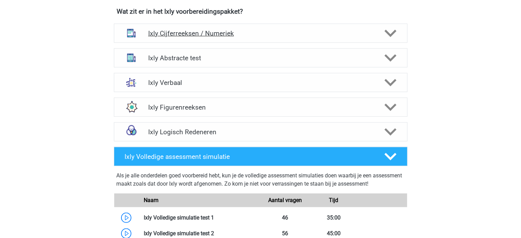
click at [197, 35] on h4 "Ixly Cijferreeksen / Numeriek" at bounding box center [260, 33] width 225 height 8
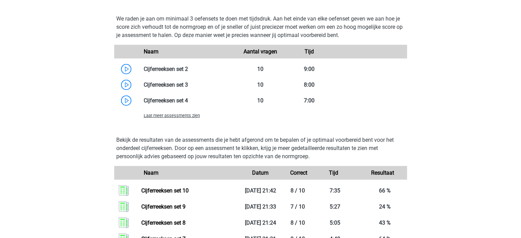
scroll to position [685, 0]
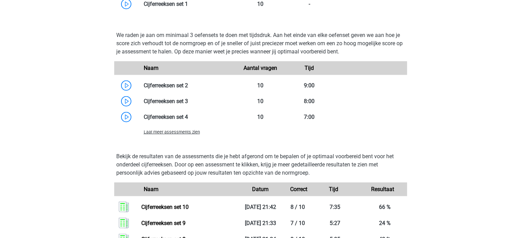
click at [177, 126] on div "Laat meer assessments zien" at bounding box center [260, 132] width 293 height 14
click at [178, 131] on span "Laat meer assessments zien" at bounding box center [172, 132] width 56 height 5
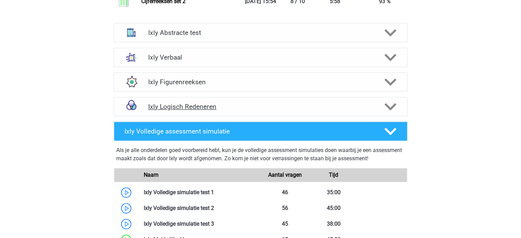
scroll to position [1302, 0]
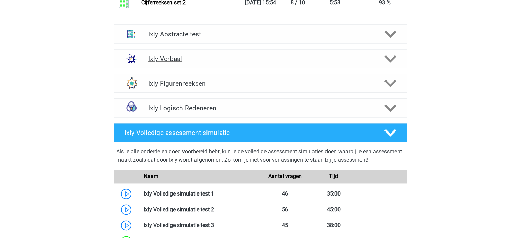
click at [179, 63] on div "Ixly Verbaal" at bounding box center [260, 58] width 293 height 19
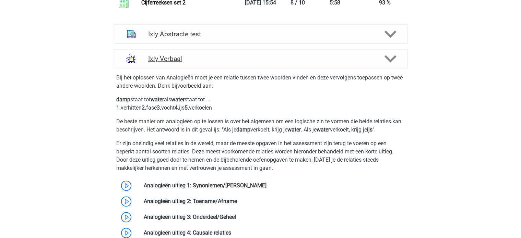
click at [187, 55] on h4 "Ixly Verbaal" at bounding box center [260, 59] width 225 height 8
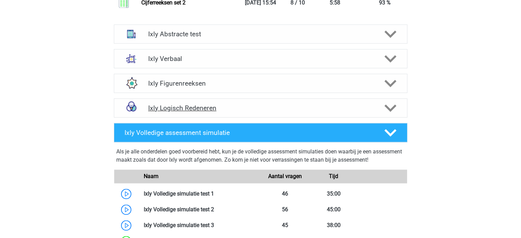
click at [198, 108] on h4 "Ixly Logisch Redeneren" at bounding box center [260, 109] width 225 height 8
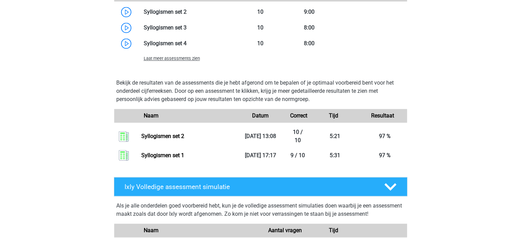
scroll to position [1577, 0]
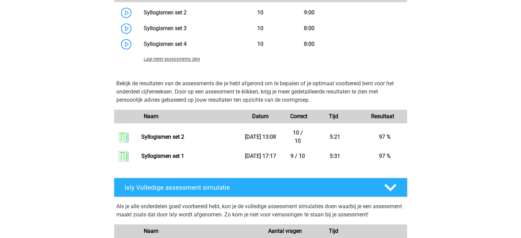
click at [175, 62] on span "Laat meer assessments zien" at bounding box center [172, 59] width 56 height 5
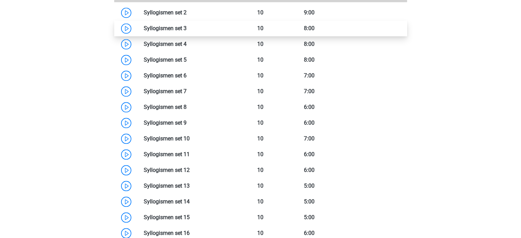
click at [186, 32] on link at bounding box center [186, 28] width 0 height 7
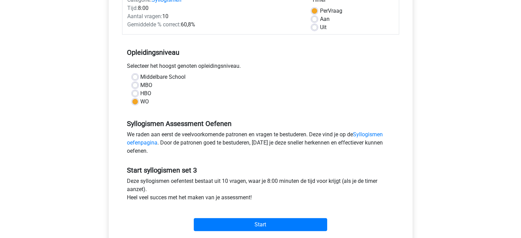
scroll to position [137, 0]
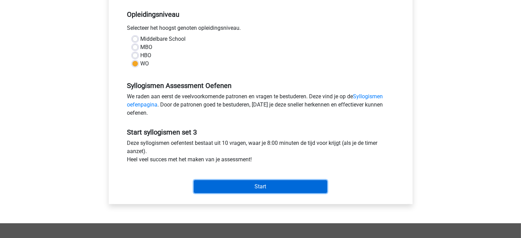
click at [248, 186] on input "Start" at bounding box center [260, 186] width 133 height 13
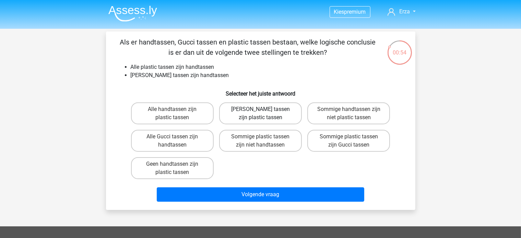
click at [244, 120] on label "Geen Gucci tassen zijn plastic tassen" at bounding box center [260, 113] width 83 height 22
click at [260, 114] on input "Geen Gucci tassen zijn plastic tassen" at bounding box center [262, 111] width 4 height 4
radio input "true"
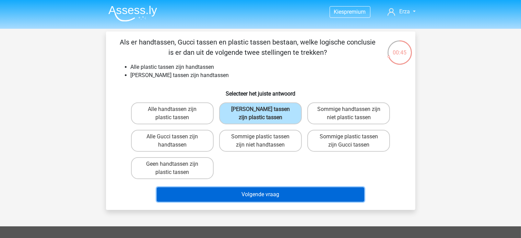
click at [256, 194] on button "Volgende vraag" at bounding box center [260, 194] width 207 height 14
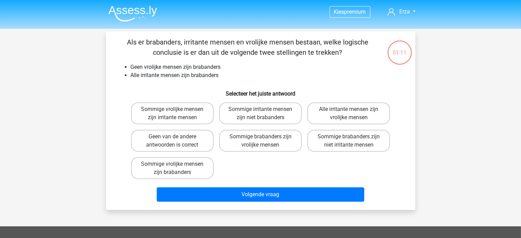
scroll to position [32, 0]
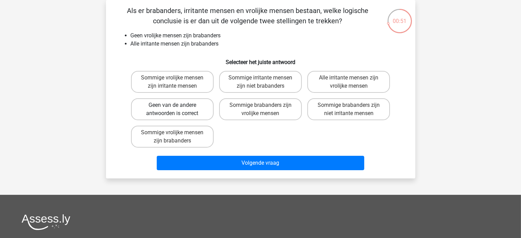
click at [173, 104] on label "Geen van de andere antwoorden is correct" at bounding box center [172, 109] width 83 height 22
click at [173, 105] on input "Geen van de andere antwoorden is correct" at bounding box center [174, 107] width 4 height 4
radio input "true"
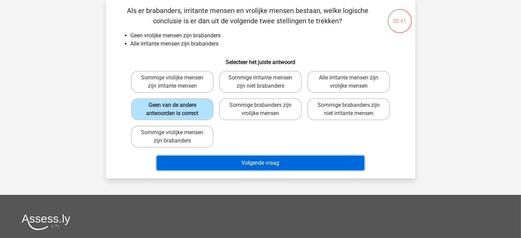
click at [246, 161] on button "Volgende vraag" at bounding box center [260, 163] width 207 height 14
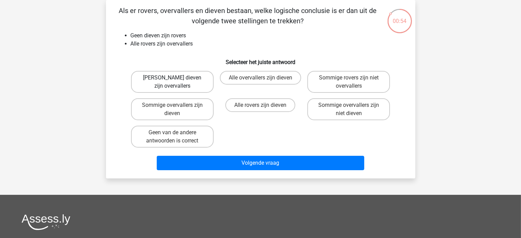
click at [141, 75] on label "Geen dieven zijn overvallers" at bounding box center [172, 82] width 83 height 22
click at [172, 78] on input "Geen dieven zijn overvallers" at bounding box center [174, 80] width 4 height 4
radio input "true"
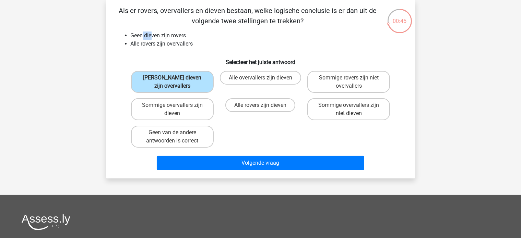
drag, startPoint x: 144, startPoint y: 34, endPoint x: 152, endPoint y: 35, distance: 8.3
click at [152, 35] on li "Geen dieven zijn rovers" at bounding box center [268, 36] width 274 height 8
click at [171, 135] on label "Geen van de andere antwoorden is correct" at bounding box center [172, 137] width 83 height 22
click at [172, 135] on input "Geen van de andere antwoorden is correct" at bounding box center [174, 135] width 4 height 4
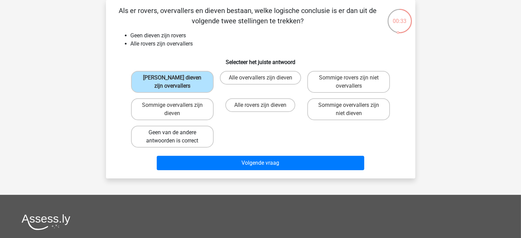
radio input "true"
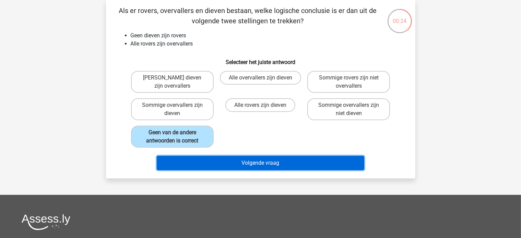
click at [167, 160] on button "Volgende vraag" at bounding box center [260, 163] width 207 height 14
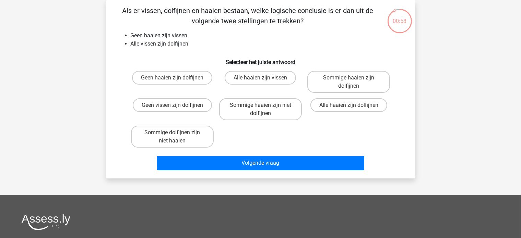
click at [155, 90] on div "Geen haaien zijn dolfijnen" at bounding box center [172, 82] width 83 height 22
click at [161, 86] on div "Geen haaien zijn dolfijnen" at bounding box center [172, 82] width 83 height 22
click at [162, 85] on div "Geen haaien zijn dolfijnen" at bounding box center [172, 82] width 83 height 22
click at [166, 81] on label "Geen haaien zijn dolfijnen" at bounding box center [172, 78] width 80 height 14
click at [172, 81] on input "Geen haaien zijn dolfijnen" at bounding box center [174, 80] width 4 height 4
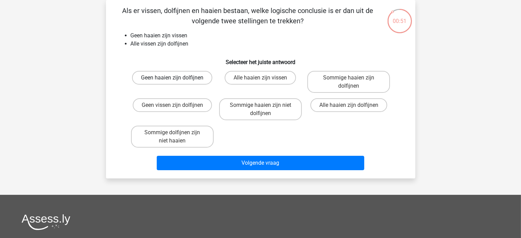
radio input "true"
click at [162, 103] on label "Geen vissen zijn dolfijnen" at bounding box center [172, 105] width 79 height 14
click at [172, 105] on input "Geen vissen zijn dolfijnen" at bounding box center [174, 107] width 4 height 4
radio input "true"
click at [198, 130] on label "Sommige dolfijnen zijn niet haaien" at bounding box center [172, 137] width 83 height 22
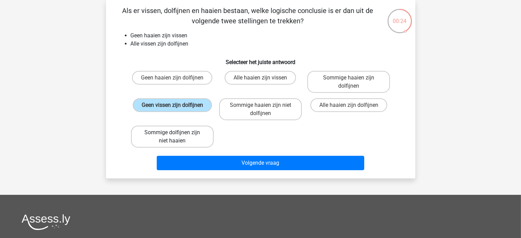
click at [177, 133] on input "Sommige dolfijnen zijn niet haaien" at bounding box center [174, 135] width 4 height 4
radio input "true"
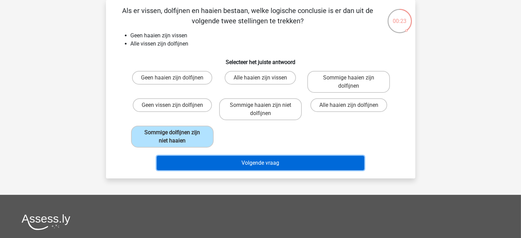
click at [196, 159] on button "Volgende vraag" at bounding box center [260, 163] width 207 height 14
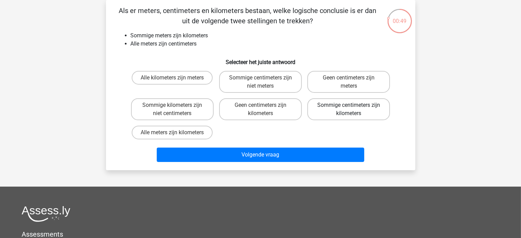
click at [356, 106] on label "Sommige centimeters zijn kilometers" at bounding box center [348, 109] width 83 height 22
click at [353, 106] on input "Sommige centimeters zijn kilometers" at bounding box center [351, 107] width 4 height 4
radio input "true"
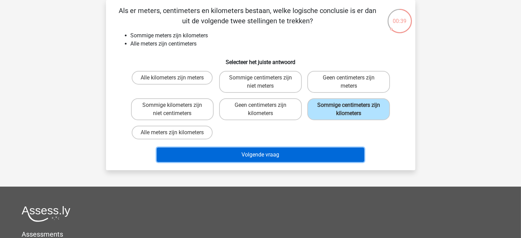
click at [206, 155] on button "Volgende vraag" at bounding box center [260, 155] width 207 height 14
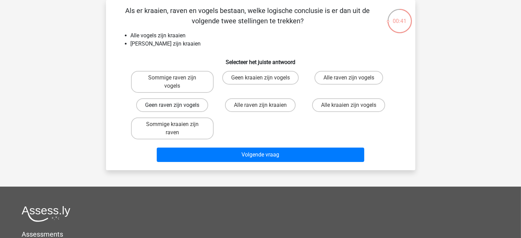
click at [147, 98] on label "Geen raven zijn vogels" at bounding box center [172, 105] width 72 height 14
click at [172, 105] on input "Geen raven zijn vogels" at bounding box center [174, 107] width 4 height 4
radio input "true"
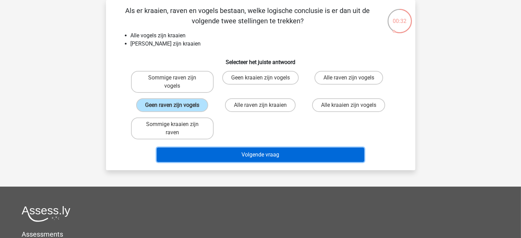
click at [190, 148] on button "Volgende vraag" at bounding box center [260, 155] width 207 height 14
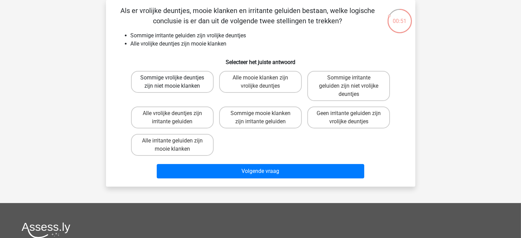
click at [153, 76] on label "Sommige vrolijke deuntjes zijn niet mooie klanken" at bounding box center [172, 82] width 83 height 22
click at [172, 78] on input "Sommige vrolijke deuntjes zijn niet mooie klanken" at bounding box center [174, 80] width 4 height 4
radio input "true"
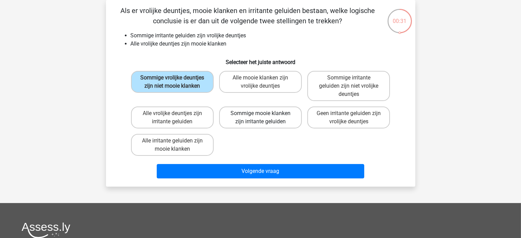
click at [289, 112] on label "Sommige mooie klanken zijn irritante geluiden" at bounding box center [260, 118] width 83 height 22
click at [265, 113] on input "Sommige mooie klanken zijn irritante geluiden" at bounding box center [262, 115] width 4 height 4
radio input "true"
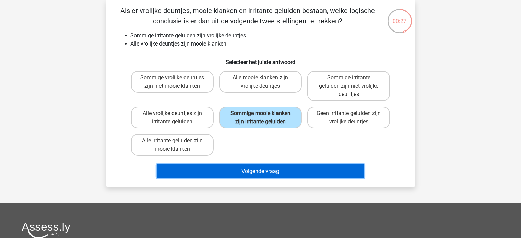
click at [279, 166] on button "Volgende vraag" at bounding box center [260, 171] width 207 height 14
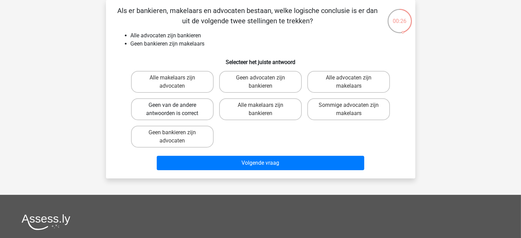
click at [166, 109] on label "Geen van de andere antwoorden is correct" at bounding box center [172, 109] width 83 height 22
click at [172, 109] on input "Geen van de andere antwoorden is correct" at bounding box center [174, 107] width 4 height 4
radio input "true"
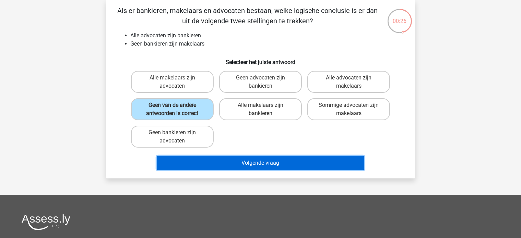
click at [186, 161] on button "Volgende vraag" at bounding box center [260, 163] width 207 height 14
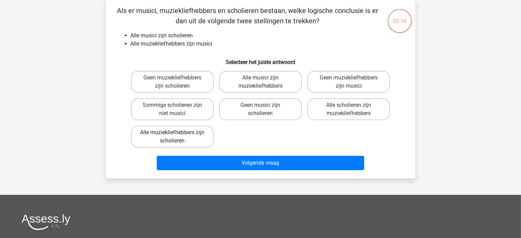
click at [154, 139] on label "Alle muziekliefhebbers zijn scholieren" at bounding box center [172, 137] width 83 height 22
click at [172, 137] on input "Alle muziekliefhebbers zijn scholieren" at bounding box center [174, 135] width 4 height 4
radio input "true"
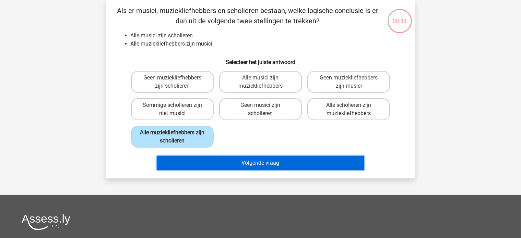
click at [192, 159] on button "Volgende vraag" at bounding box center [260, 163] width 207 height 14
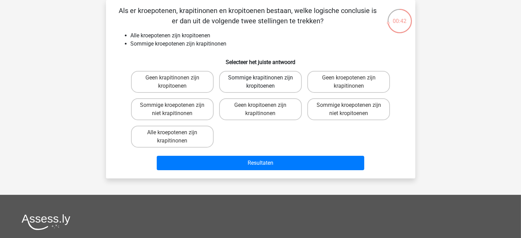
click at [272, 86] on label "Sommige krapitinonen zijn kropitoenen" at bounding box center [260, 82] width 83 height 22
click at [265, 82] on input "Sommige krapitinonen zijn kropitoenen" at bounding box center [262, 80] width 4 height 4
radio input "true"
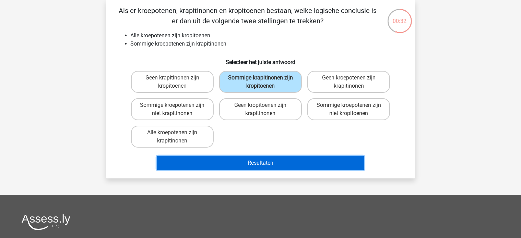
click at [244, 162] on button "Resultaten" at bounding box center [260, 163] width 207 height 14
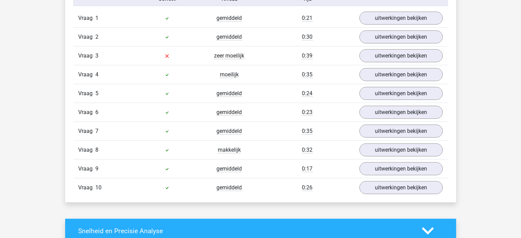
scroll to position [583, 0]
click at [362, 51] on link "uitwerkingen bekijken" at bounding box center [401, 55] width 96 height 15
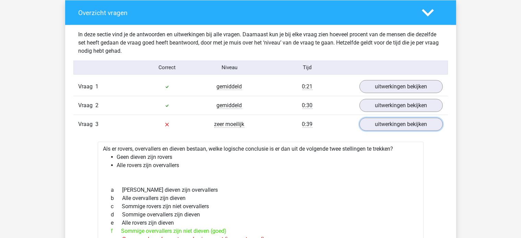
scroll to position [548, 0]
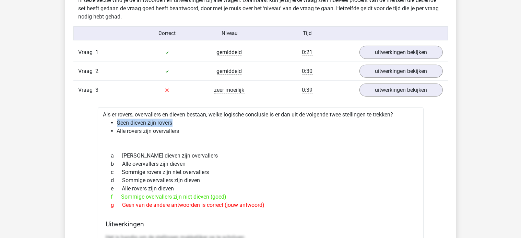
drag, startPoint x: 117, startPoint y: 123, endPoint x: 187, endPoint y: 119, distance: 71.0
click at [187, 119] on li "Geen dieven zijn rovers" at bounding box center [267, 123] width 301 height 8
click at [128, 125] on li "Geen dieven zijn rovers" at bounding box center [267, 123] width 301 height 8
drag, startPoint x: 109, startPoint y: 126, endPoint x: 183, endPoint y: 130, distance: 74.8
click at [183, 130] on ul "Geen dieven zijn rovers Alle rovers zijn overvallers" at bounding box center [260, 127] width 315 height 16
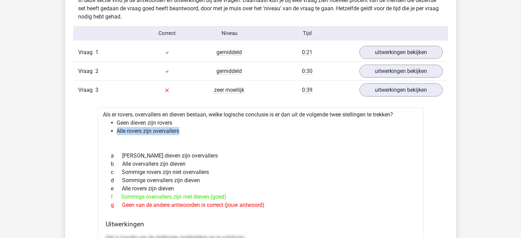
click at [184, 130] on li "Alle rovers zijn overvallers" at bounding box center [267, 131] width 301 height 8
click at [183, 130] on li "Alle rovers zijn overvallers" at bounding box center [267, 131] width 301 height 8
click at [182, 130] on li "Alle rovers zijn overvallers" at bounding box center [267, 131] width 301 height 8
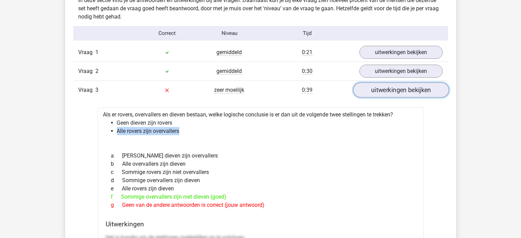
click at [389, 93] on link "uitwerkingen bekijken" at bounding box center [401, 90] width 96 height 15
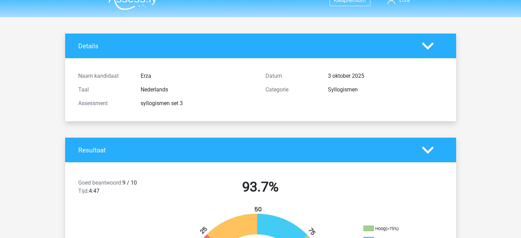
scroll to position [0, 0]
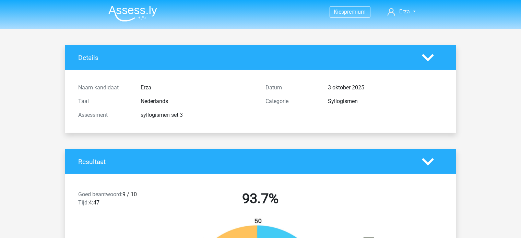
click at [158, 11] on nav "Kies premium Erza ezravdsande@gmail.com" at bounding box center [260, 12] width 315 height 22
click at [154, 11] on img at bounding box center [132, 13] width 49 height 16
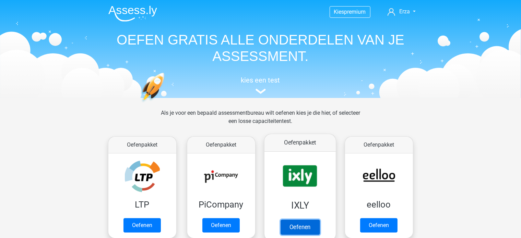
click at [288, 220] on link "Oefenen" at bounding box center [299, 227] width 39 height 15
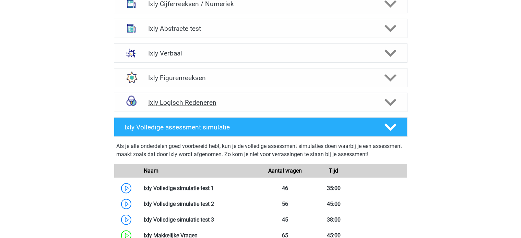
scroll to position [446, 0]
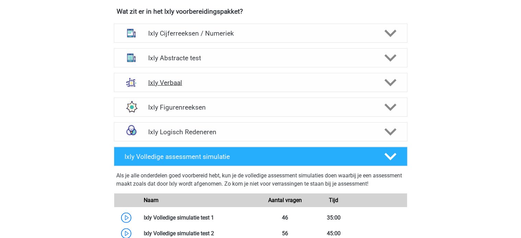
click at [187, 83] on h4 "Ixly Verbaal" at bounding box center [260, 83] width 225 height 8
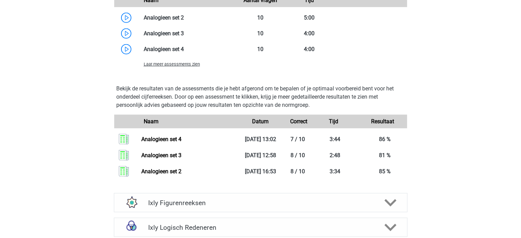
scroll to position [857, 0]
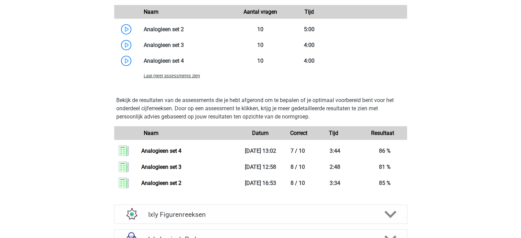
click at [183, 79] on div "Laat meer assessments zien" at bounding box center [260, 76] width 293 height 14
click at [183, 78] on div "Laat meer assessments zien" at bounding box center [187, 76] width 98 height 8
click at [184, 77] on span "Laat meer assessments zien" at bounding box center [172, 75] width 56 height 5
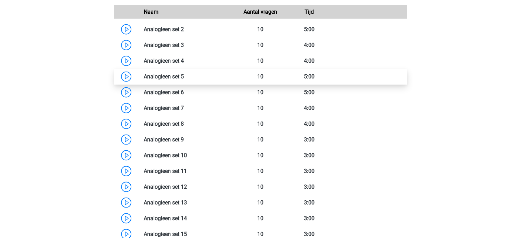
click at [184, 75] on link at bounding box center [184, 76] width 0 height 7
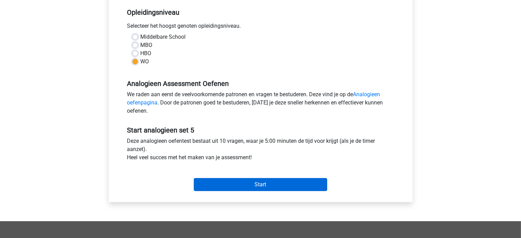
scroll to position [171, 0]
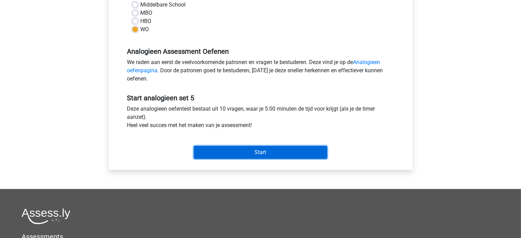
click at [247, 156] on input "Start" at bounding box center [260, 152] width 133 height 13
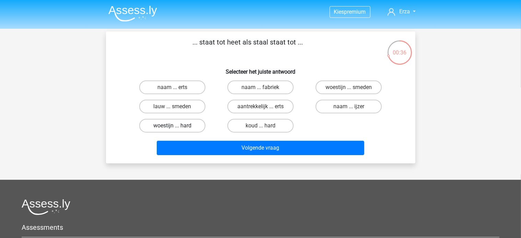
click at [191, 123] on label "woestijn ... hard" at bounding box center [172, 126] width 66 height 14
click at [177, 126] on input "woestijn ... hard" at bounding box center [174, 128] width 4 height 4
radio input "true"
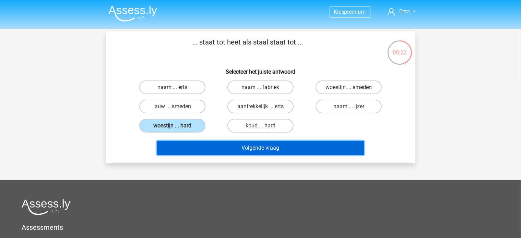
click at [197, 144] on button "Volgende vraag" at bounding box center [260, 148] width 207 height 14
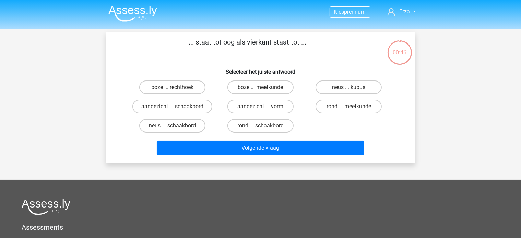
scroll to position [32, 0]
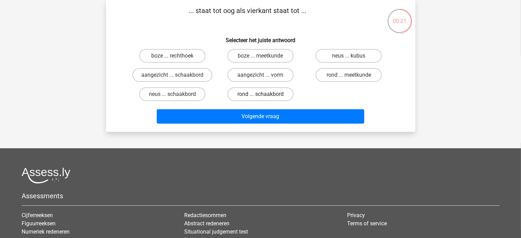
click at [242, 96] on label "rond ... schaakbord" at bounding box center [260, 94] width 66 height 14
click at [260, 96] on input "rond ... schaakbord" at bounding box center [262, 96] width 4 height 4
radio input "true"
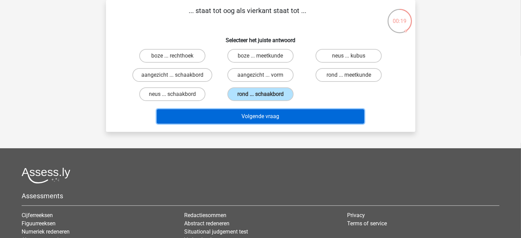
click at [238, 111] on button "Volgende vraag" at bounding box center [260, 116] width 207 height 14
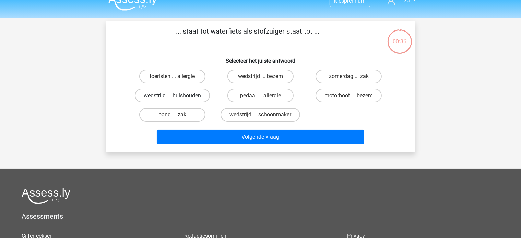
scroll to position [0, 0]
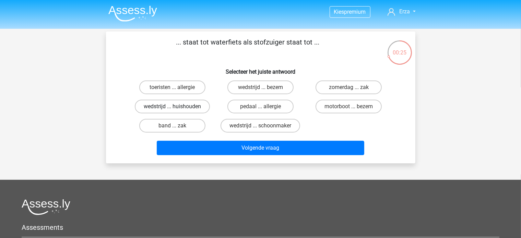
click at [192, 105] on label "wedstrijd ... huishouden" at bounding box center [172, 107] width 75 height 14
click at [177, 107] on input "wedstrijd ... huishouden" at bounding box center [174, 109] width 4 height 4
radio input "true"
click at [356, 109] on label "motorboot ... bezem" at bounding box center [348, 107] width 66 height 14
click at [353, 109] on input "motorboot ... bezem" at bounding box center [351, 109] width 4 height 4
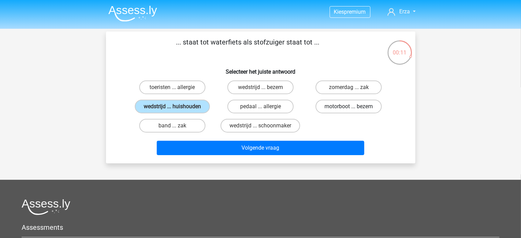
radio input "true"
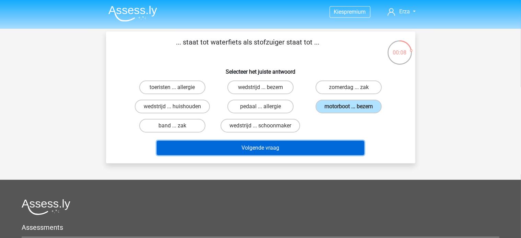
click at [313, 146] on button "Volgende vraag" at bounding box center [260, 148] width 207 height 14
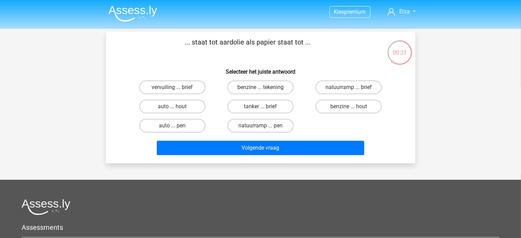
click at [362, 116] on div "benzine ... hout" at bounding box center [348, 106] width 88 height 19
click at [361, 111] on label "benzine ... hout" at bounding box center [348, 107] width 66 height 14
click at [353, 111] on input "benzine ... hout" at bounding box center [351, 109] width 4 height 4
radio input "true"
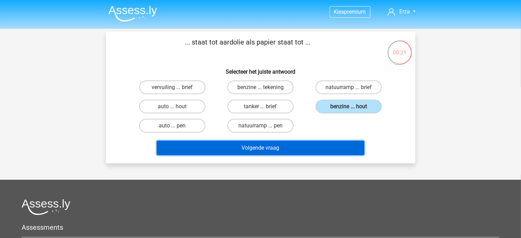
click at [323, 148] on button "Volgende vraag" at bounding box center [260, 148] width 207 height 14
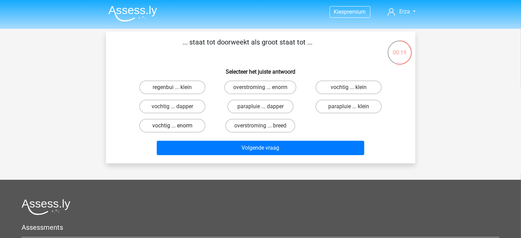
click at [166, 123] on label "vochtig ... enorm" at bounding box center [172, 126] width 66 height 14
click at [172, 126] on input "vochtig ... enorm" at bounding box center [174, 128] width 4 height 4
radio input "true"
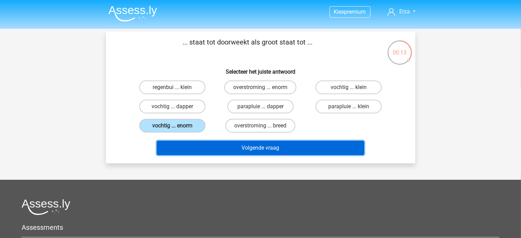
click at [182, 149] on button "Volgende vraag" at bounding box center [260, 148] width 207 height 14
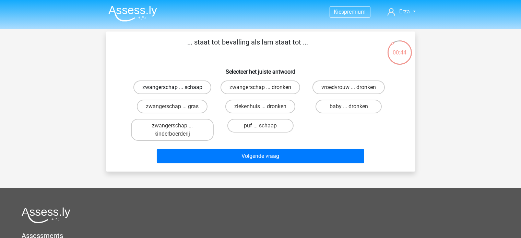
click at [154, 88] on label "zwangerschap ... schaap" at bounding box center [172, 88] width 78 height 14
click at [172, 88] on input "zwangerschap ... schaap" at bounding box center [174, 89] width 4 height 4
radio input "true"
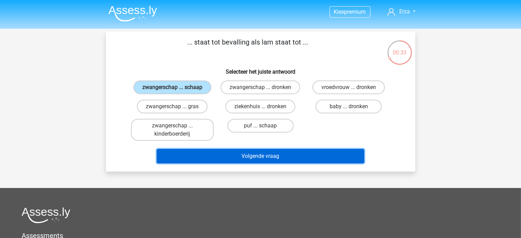
click at [272, 157] on button "Volgende vraag" at bounding box center [260, 156] width 207 height 14
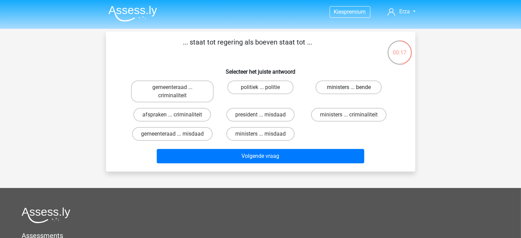
click at [344, 86] on label "ministers ... bende" at bounding box center [348, 88] width 66 height 14
click at [349, 87] on input "ministers ... bende" at bounding box center [351, 89] width 4 height 4
radio input "true"
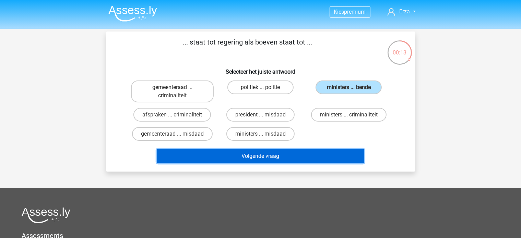
click at [298, 158] on button "Volgende vraag" at bounding box center [260, 156] width 207 height 14
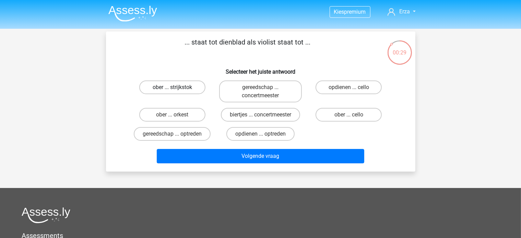
click at [146, 93] on label "ober ... strijkstok" at bounding box center [172, 88] width 66 height 14
click at [172, 92] on input "ober ... strijkstok" at bounding box center [174, 89] width 4 height 4
radio input "true"
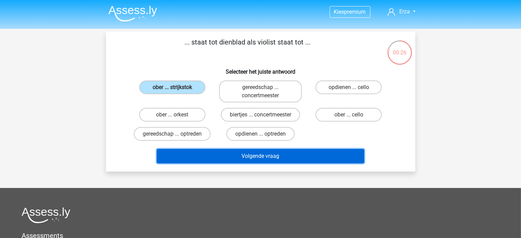
click at [185, 155] on button "Volgende vraag" at bounding box center [260, 156] width 207 height 14
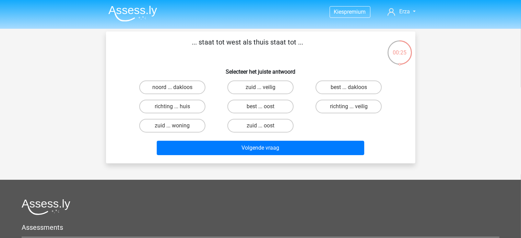
click at [163, 117] on div "zuid ... woning" at bounding box center [172, 125] width 88 height 19
click at [167, 114] on div "richting ... huis" at bounding box center [172, 106] width 88 height 19
click at [169, 109] on label "richting ... huis" at bounding box center [172, 107] width 66 height 14
click at [172, 109] on input "richting ... huis" at bounding box center [174, 109] width 4 height 4
radio input "true"
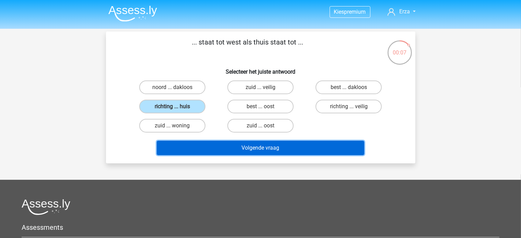
click at [184, 150] on button "Volgende vraag" at bounding box center [260, 148] width 207 height 14
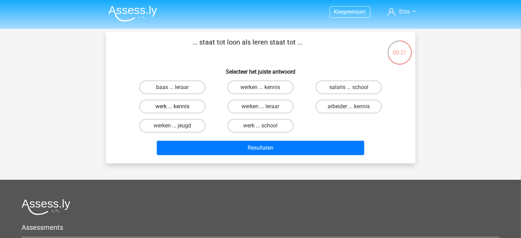
click at [154, 108] on label "werk ... kennis" at bounding box center [172, 107] width 66 height 14
click at [172, 108] on input "werk ... kennis" at bounding box center [174, 109] width 4 height 4
radio input "true"
click at [263, 92] on input "werken ... kennis" at bounding box center [262, 89] width 4 height 4
radio input "true"
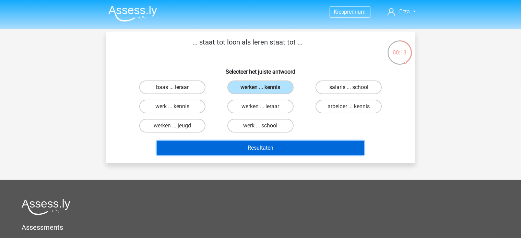
click at [234, 149] on button "Resultaten" at bounding box center [260, 148] width 207 height 14
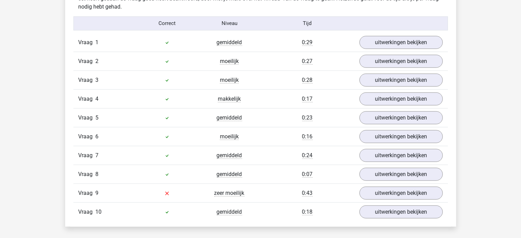
scroll to position [548, 0]
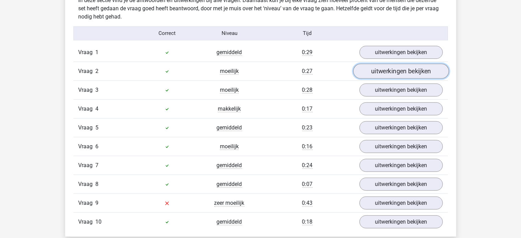
click at [385, 72] on link "uitwerkingen bekijken" at bounding box center [401, 71] width 96 height 15
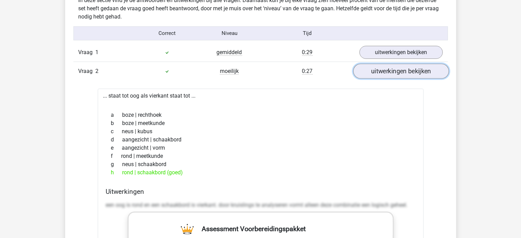
click at [377, 70] on link "uitwerkingen bekijken" at bounding box center [401, 71] width 96 height 15
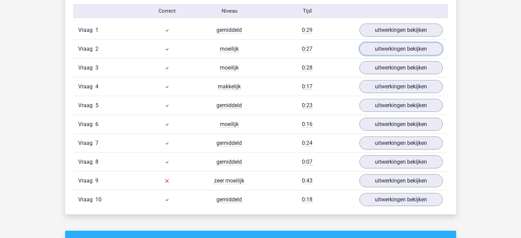
scroll to position [583, 0]
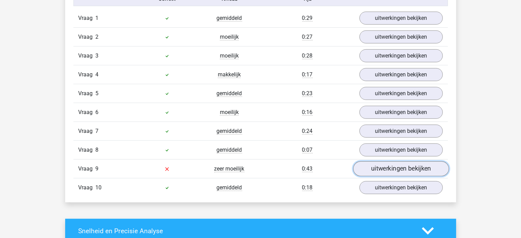
click at [377, 170] on link "uitwerkingen bekijken" at bounding box center [401, 168] width 96 height 15
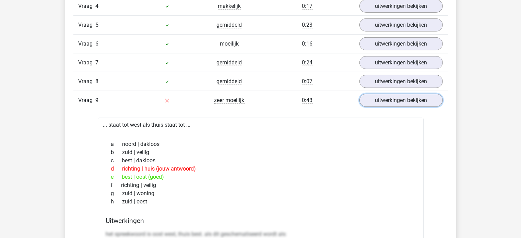
scroll to position [685, 0]
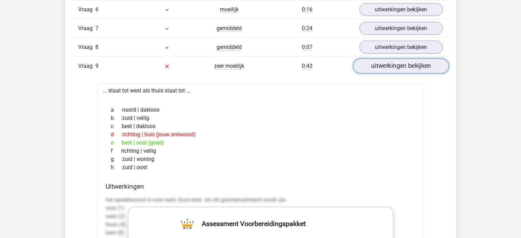
click at [373, 67] on link "uitwerkingen bekijken" at bounding box center [401, 66] width 96 height 15
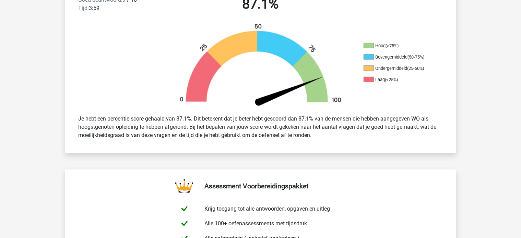
scroll to position [0, 0]
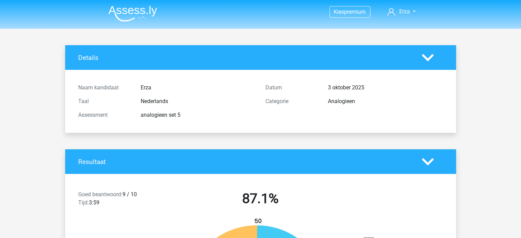
click at [129, 13] on img at bounding box center [132, 13] width 49 height 16
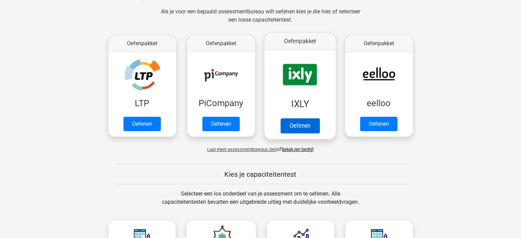
scroll to position [103, 0]
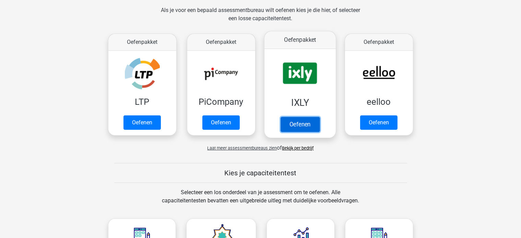
click at [291, 117] on link "Oefenen" at bounding box center [299, 124] width 39 height 15
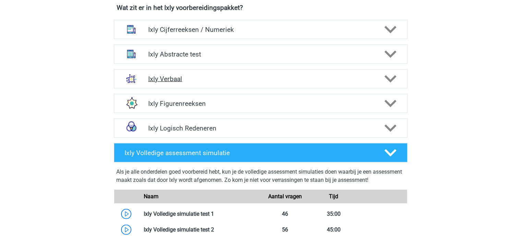
scroll to position [446, 0]
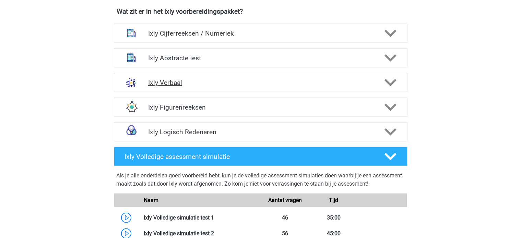
click at [159, 85] on h4 "Ixly Verbaal" at bounding box center [260, 83] width 225 height 8
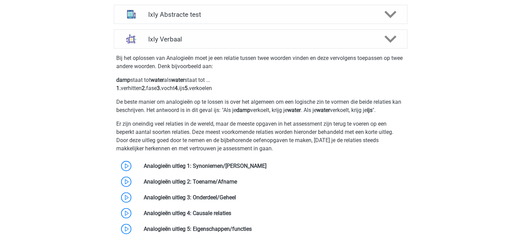
scroll to position [480, 0]
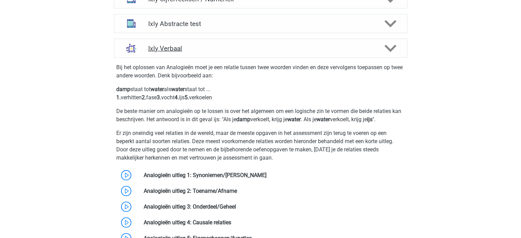
click at [161, 52] on div "Ixly Verbaal" at bounding box center [260, 48] width 293 height 19
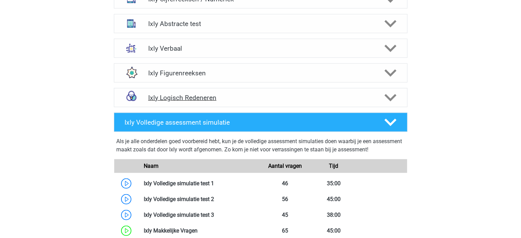
click at [157, 96] on h4 "Ixly Logisch Redeneren" at bounding box center [260, 98] width 225 height 8
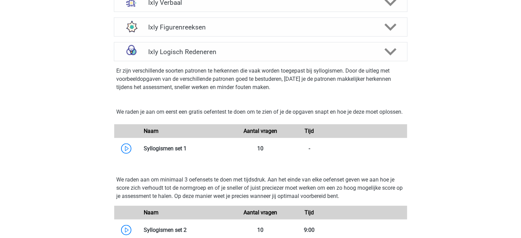
scroll to position [514, 0]
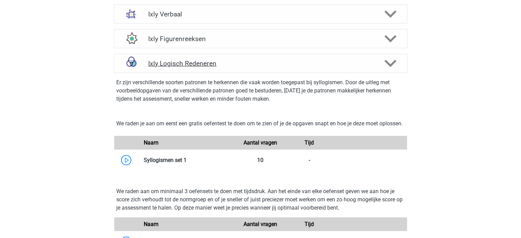
click at [167, 71] on div "Ixly Logisch Redeneren" at bounding box center [260, 63] width 293 height 19
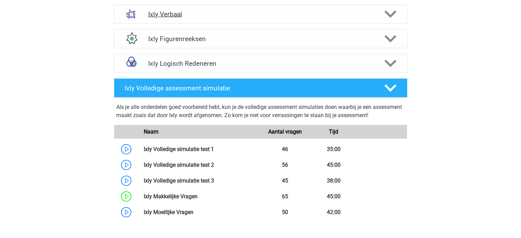
click at [166, 15] on h4 "Ixly Verbaal" at bounding box center [260, 14] width 225 height 8
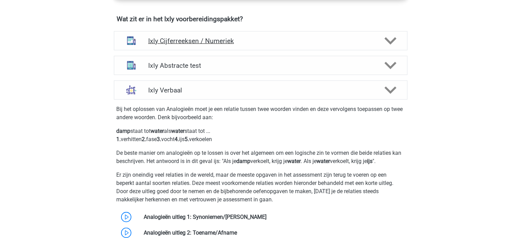
scroll to position [411, 0]
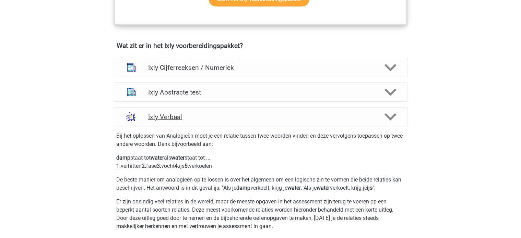
click at [163, 114] on h4 "Ixly Verbaal" at bounding box center [260, 117] width 225 height 8
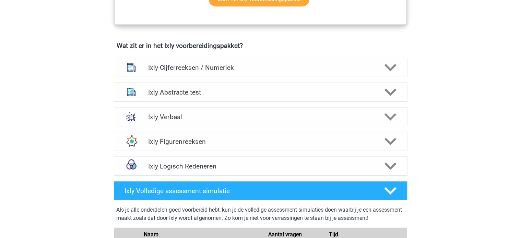
click at [169, 85] on div "Ixly Abstracte test" at bounding box center [260, 92] width 293 height 19
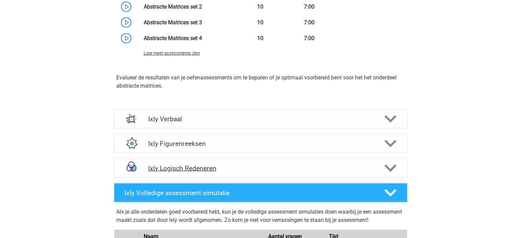
scroll to position [685, 0]
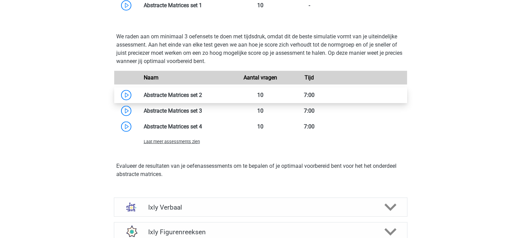
click at [202, 94] on link at bounding box center [202, 95] width 0 height 7
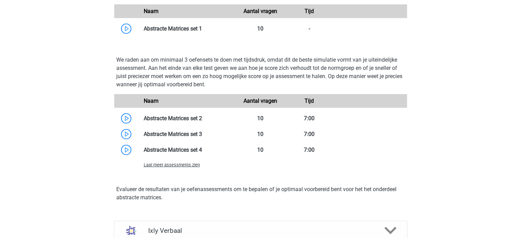
scroll to position [651, 0]
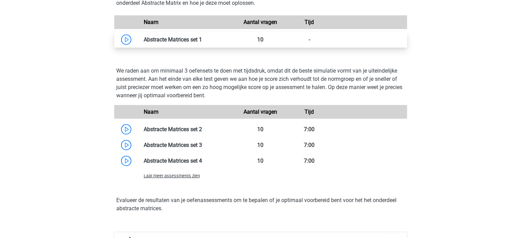
click at [202, 43] on link at bounding box center [202, 39] width 0 height 7
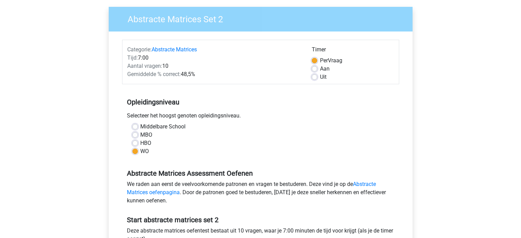
scroll to position [69, 0]
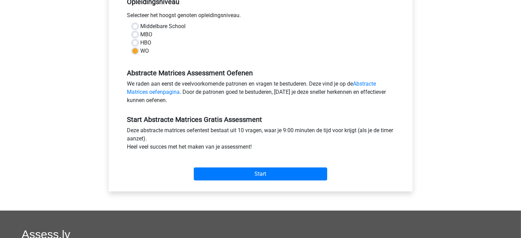
scroll to position [206, 0]
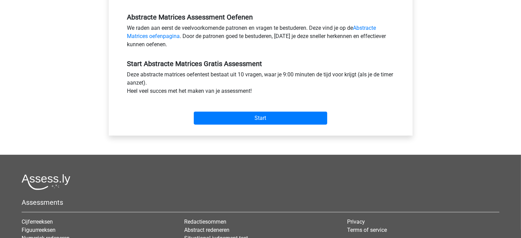
click at [255, 128] on div "Categorie: Abstracte Matrices Tijd: 9:00 Aantal vragen: 10 Gemiddelde % correct…" at bounding box center [260, 5] width 293 height 260
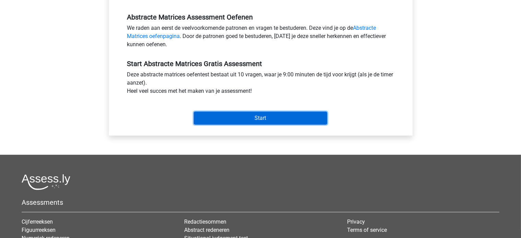
click at [255, 123] on input "Start" at bounding box center [260, 118] width 133 height 13
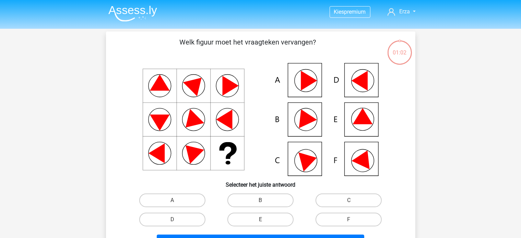
scroll to position [34, 0]
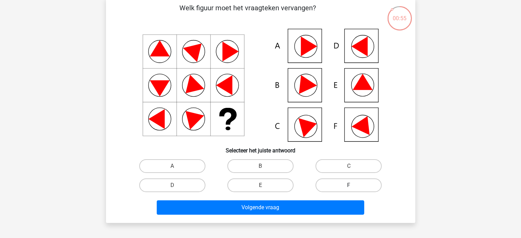
click at [334, 183] on label "F" at bounding box center [348, 186] width 66 height 14
click at [349, 185] on input "F" at bounding box center [351, 187] width 4 height 4
radio input "true"
click at [301, 215] on div "Volgende vraag" at bounding box center [260, 209] width 265 height 17
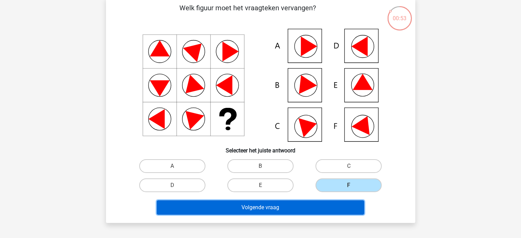
click at [300, 211] on button "Volgende vraag" at bounding box center [260, 208] width 207 height 14
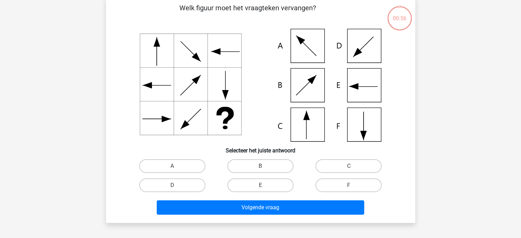
scroll to position [32, 0]
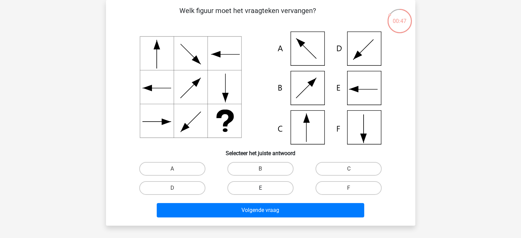
click at [270, 188] on label "E" at bounding box center [260, 188] width 66 height 14
click at [265, 188] on input "E" at bounding box center [262, 190] width 4 height 4
radio input "true"
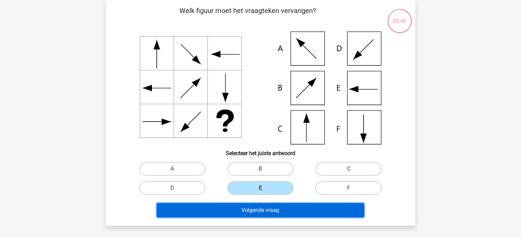
click at [264, 211] on button "Volgende vraag" at bounding box center [260, 210] width 207 height 14
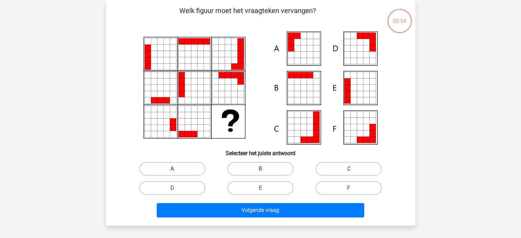
click at [184, 172] on label "A" at bounding box center [172, 169] width 66 height 14
click at [177, 172] on input "A" at bounding box center [174, 171] width 4 height 4
radio input "true"
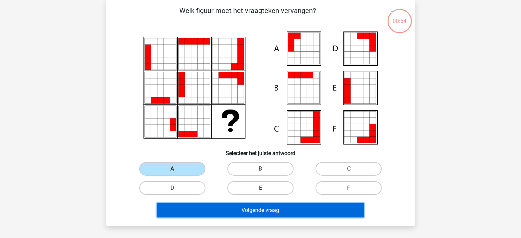
click at [186, 211] on button "Volgende vraag" at bounding box center [260, 210] width 207 height 14
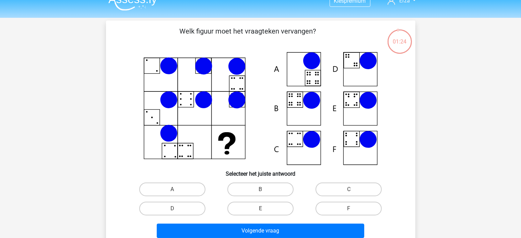
scroll to position [0, 0]
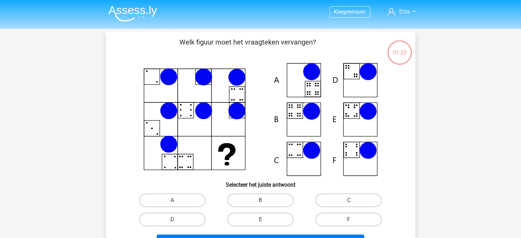
click at [147, 8] on img at bounding box center [132, 13] width 49 height 16
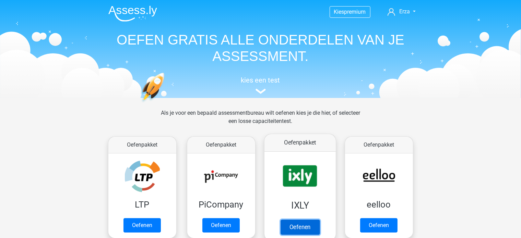
click at [282, 220] on link "Oefenen" at bounding box center [299, 227] width 39 height 15
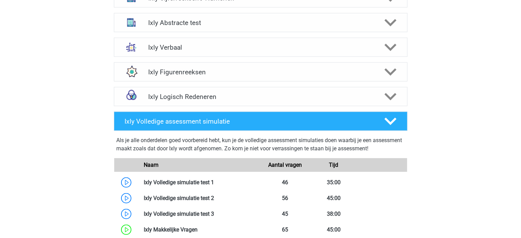
scroll to position [446, 0]
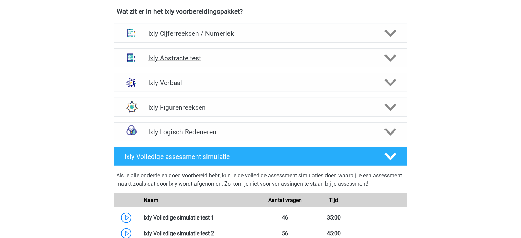
click at [190, 61] on h4 "Ixly Abstracte test" at bounding box center [260, 58] width 225 height 8
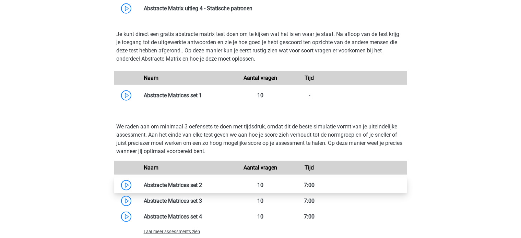
scroll to position [617, 0]
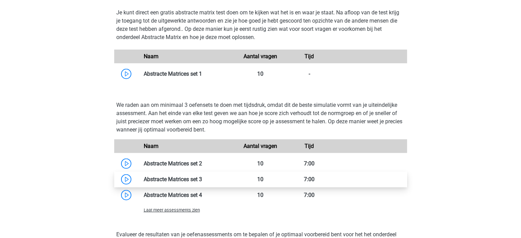
click at [202, 181] on link at bounding box center [202, 179] width 0 height 7
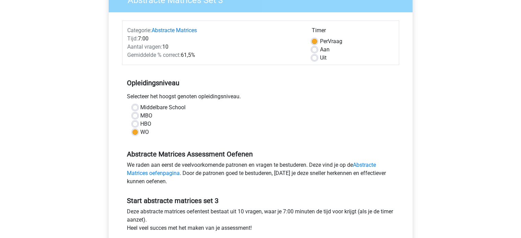
scroll to position [103, 0]
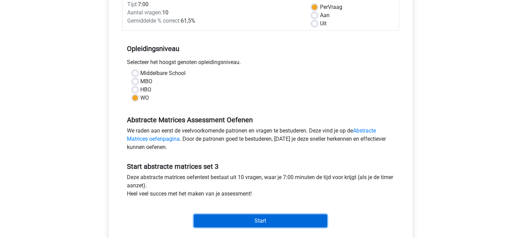
click at [237, 218] on input "Start" at bounding box center [260, 221] width 133 height 13
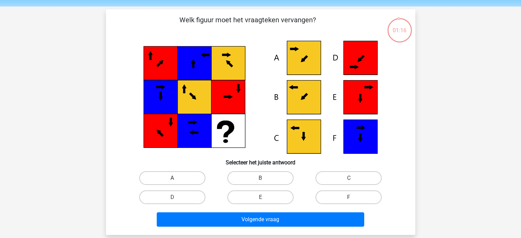
scroll to position [34, 0]
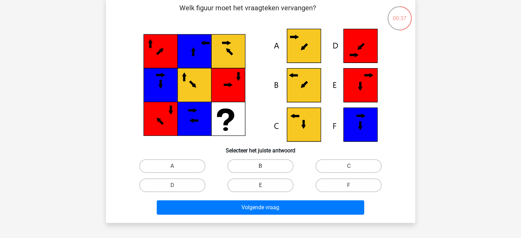
click at [257, 162] on label "B" at bounding box center [260, 166] width 66 height 14
click at [260, 166] on input "B" at bounding box center [262, 168] width 4 height 4
radio input "true"
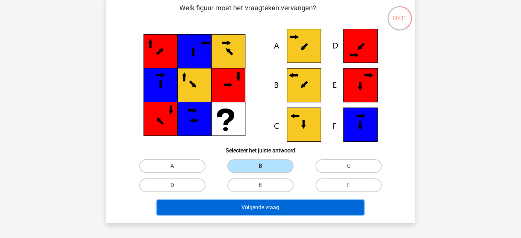
click at [233, 211] on button "Volgende vraag" at bounding box center [260, 208] width 207 height 14
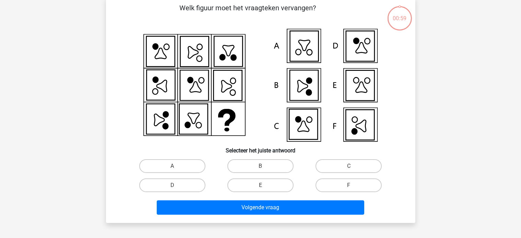
scroll to position [32, 0]
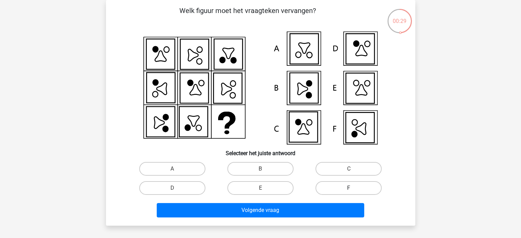
click at [350, 185] on label "F" at bounding box center [348, 188] width 66 height 14
click at [350, 188] on input "F" at bounding box center [351, 190] width 4 height 4
radio input "true"
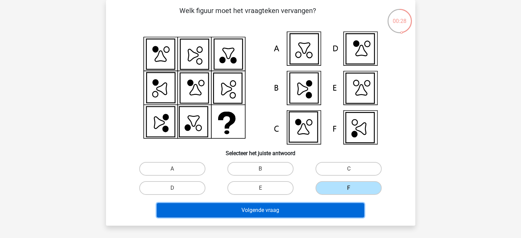
click at [341, 207] on button "Volgende vraag" at bounding box center [260, 210] width 207 height 14
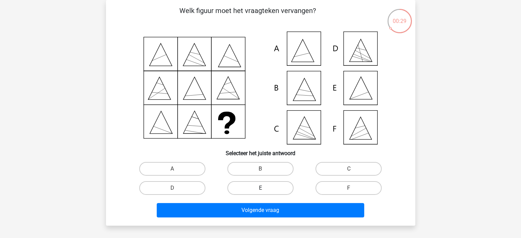
click at [242, 189] on label "E" at bounding box center [260, 188] width 66 height 14
click at [260, 189] on input "E" at bounding box center [262, 190] width 4 height 4
radio input "true"
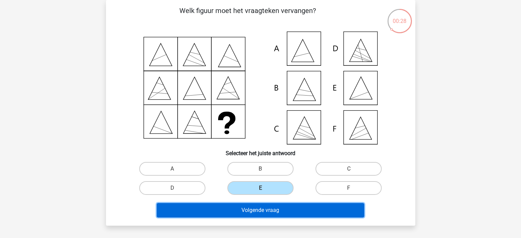
click at [227, 208] on button "Volgende vraag" at bounding box center [260, 210] width 207 height 14
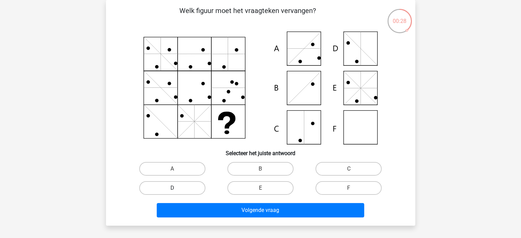
click at [195, 182] on label "D" at bounding box center [172, 188] width 66 height 14
click at [177, 188] on input "D" at bounding box center [174, 190] width 4 height 4
radio input "true"
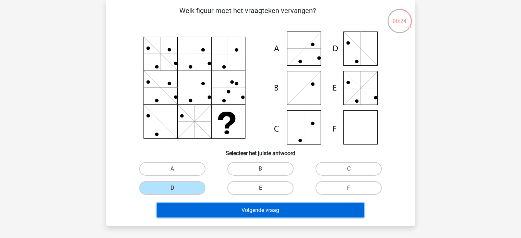
click at [194, 208] on button "Volgende vraag" at bounding box center [260, 210] width 207 height 14
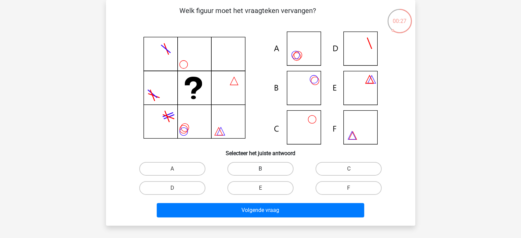
click at [243, 164] on label "B" at bounding box center [260, 169] width 66 height 14
click at [260, 169] on input "B" at bounding box center [262, 171] width 4 height 4
radio input "true"
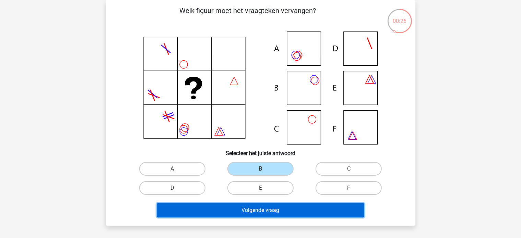
click at [226, 207] on button "Volgende vraag" at bounding box center [260, 210] width 207 height 14
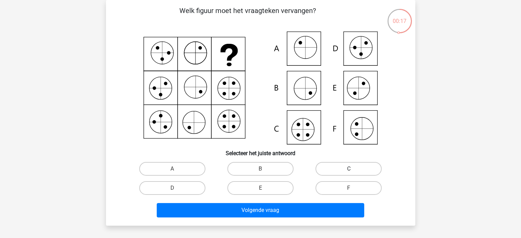
click at [325, 171] on label "C" at bounding box center [348, 169] width 66 height 14
click at [349, 171] on input "C" at bounding box center [351, 171] width 4 height 4
radio input "true"
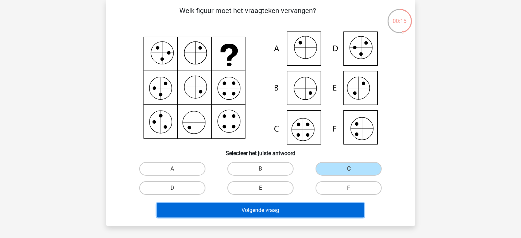
click at [276, 214] on button "Volgende vraag" at bounding box center [260, 210] width 207 height 14
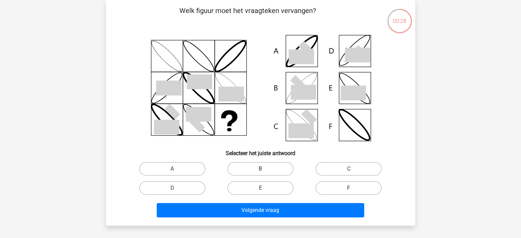
click at [257, 169] on label "B" at bounding box center [260, 169] width 66 height 14
click at [260, 169] on input "B" at bounding box center [262, 171] width 4 height 4
radio input "true"
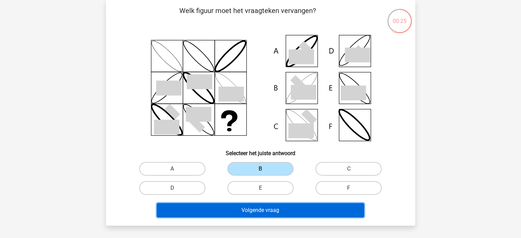
click at [264, 213] on button "Volgende vraag" at bounding box center [260, 210] width 207 height 14
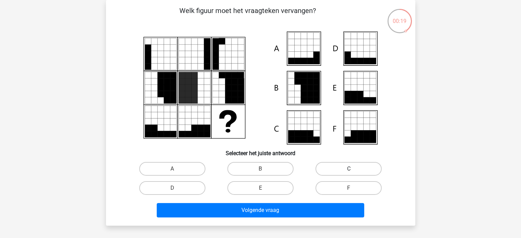
click at [340, 170] on label "C" at bounding box center [348, 169] width 66 height 14
click at [349, 170] on input "C" at bounding box center [351, 171] width 4 height 4
radio input "true"
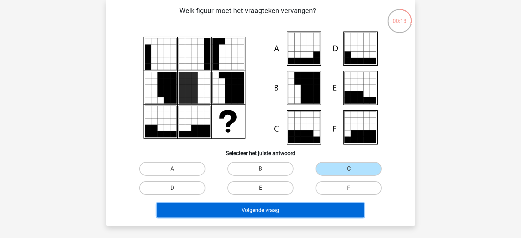
click at [300, 211] on button "Volgende vraag" at bounding box center [260, 210] width 207 height 14
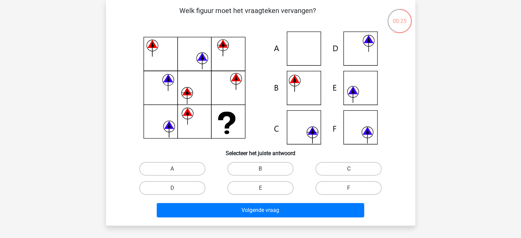
click at [339, 165] on label "C" at bounding box center [348, 169] width 66 height 14
click at [349, 169] on input "C" at bounding box center [351, 171] width 4 height 4
radio input "true"
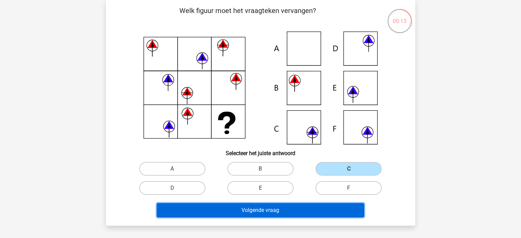
click at [209, 208] on button "Volgende vraag" at bounding box center [260, 210] width 207 height 14
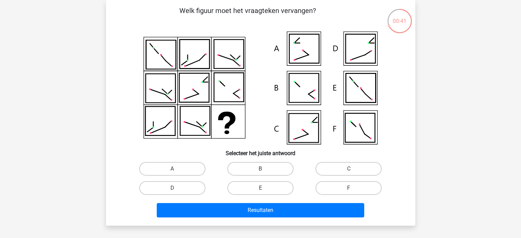
click at [176, 170] on input "A" at bounding box center [174, 171] width 4 height 4
radio input "true"
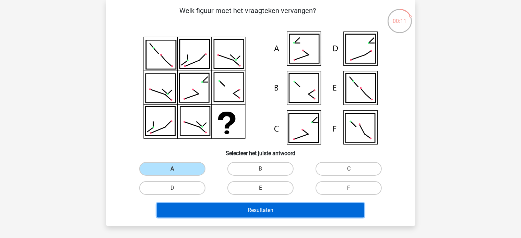
click at [219, 214] on button "Resultaten" at bounding box center [260, 210] width 207 height 14
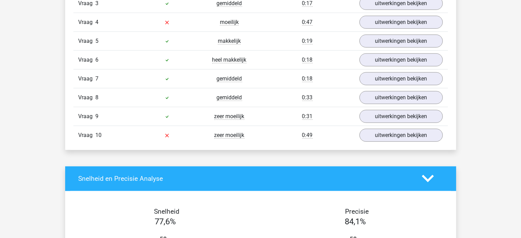
scroll to position [617, 0]
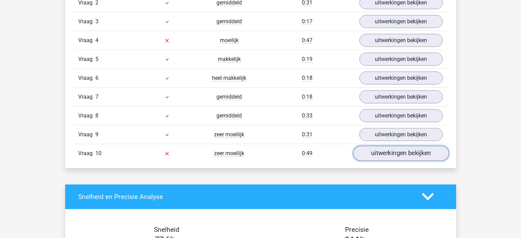
click at [383, 147] on link "uitwerkingen bekijken" at bounding box center [401, 153] width 96 height 15
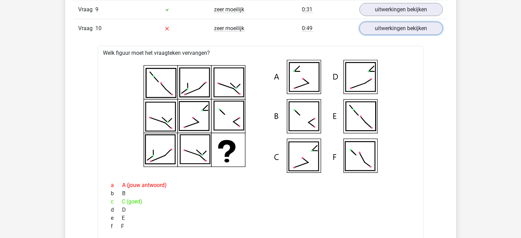
scroll to position [754, 0]
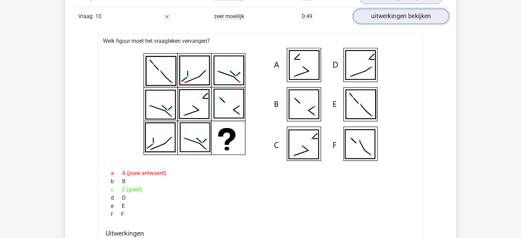
click at [430, 20] on link "uitwerkingen bekijken" at bounding box center [401, 16] width 96 height 15
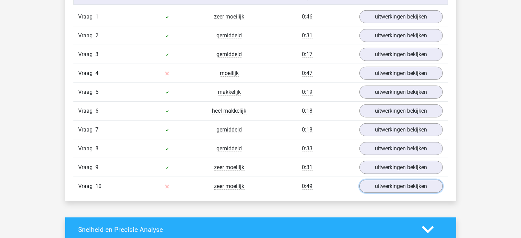
scroll to position [583, 0]
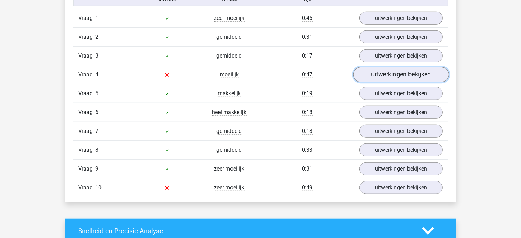
click at [389, 76] on link "uitwerkingen bekijken" at bounding box center [401, 74] width 96 height 15
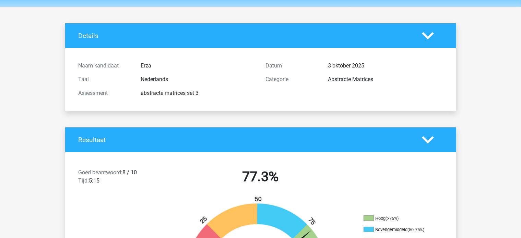
scroll to position [0, 0]
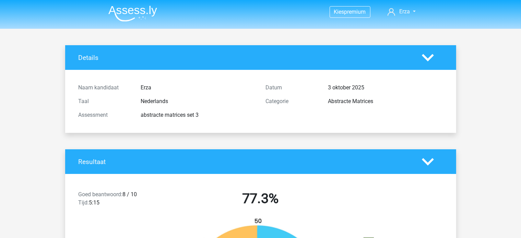
click at [110, 7] on img at bounding box center [132, 13] width 49 height 16
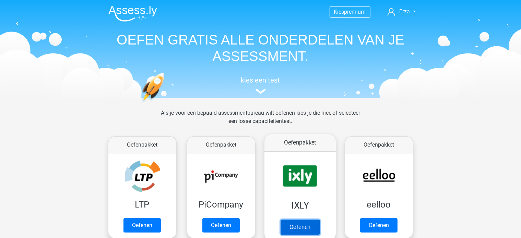
click at [298, 220] on link "Oefenen" at bounding box center [299, 227] width 39 height 15
